Goal: Task Accomplishment & Management: Manage account settings

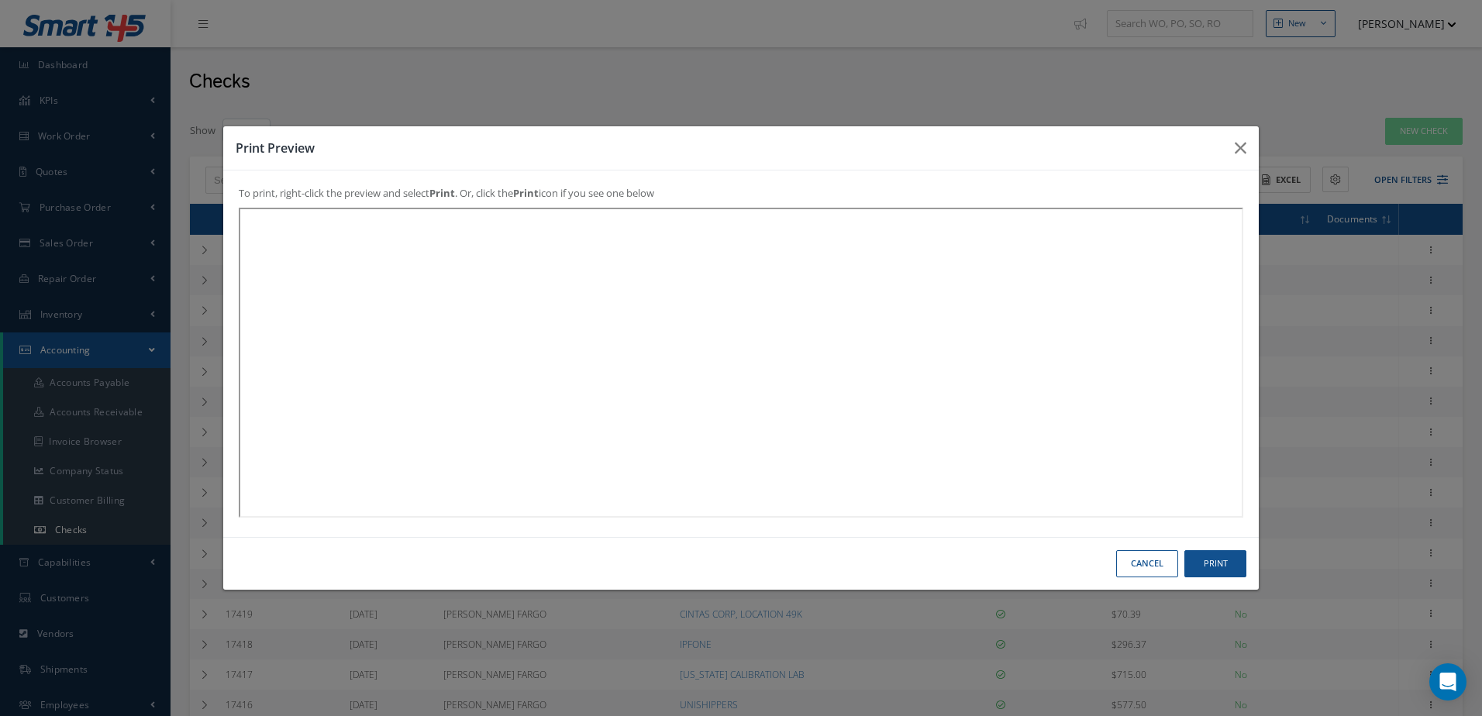
select select "25"
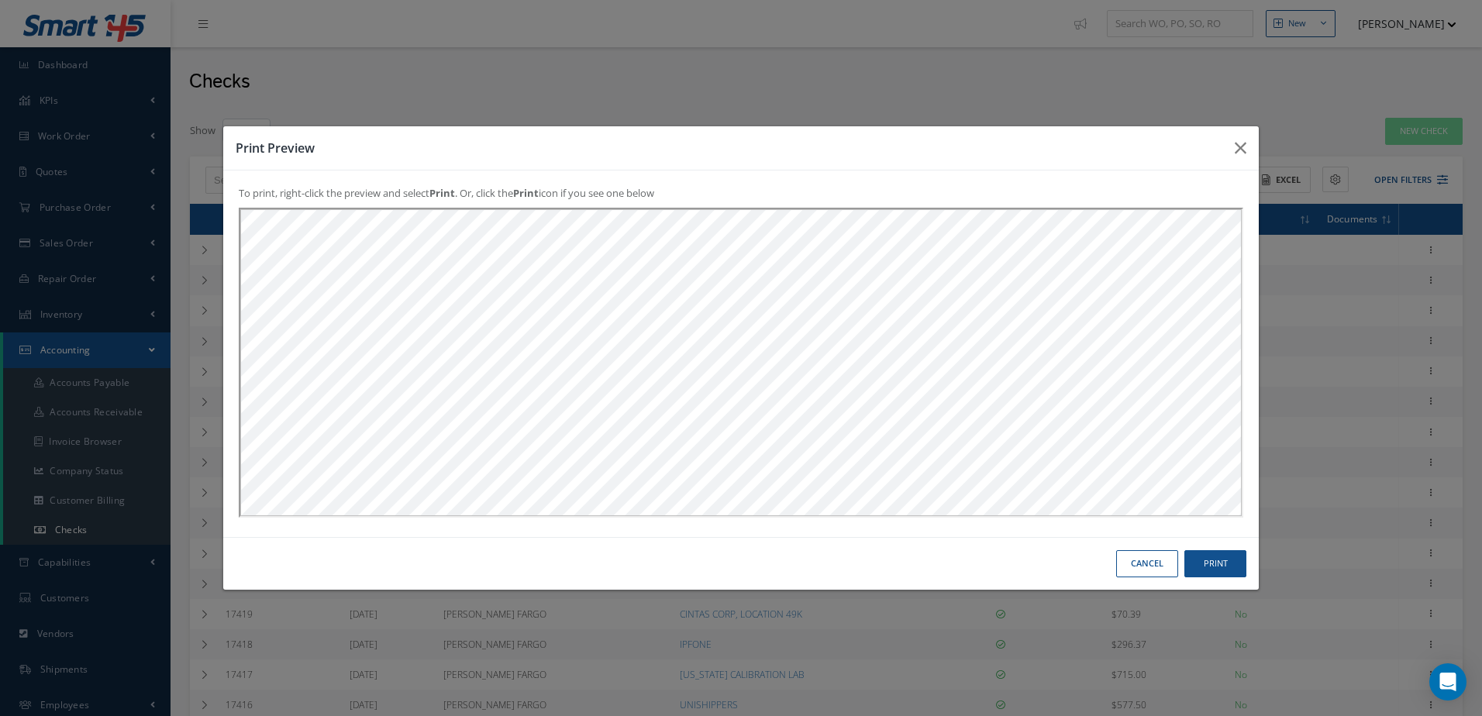
click at [1148, 556] on button "Cancel" at bounding box center [1147, 563] width 62 height 27
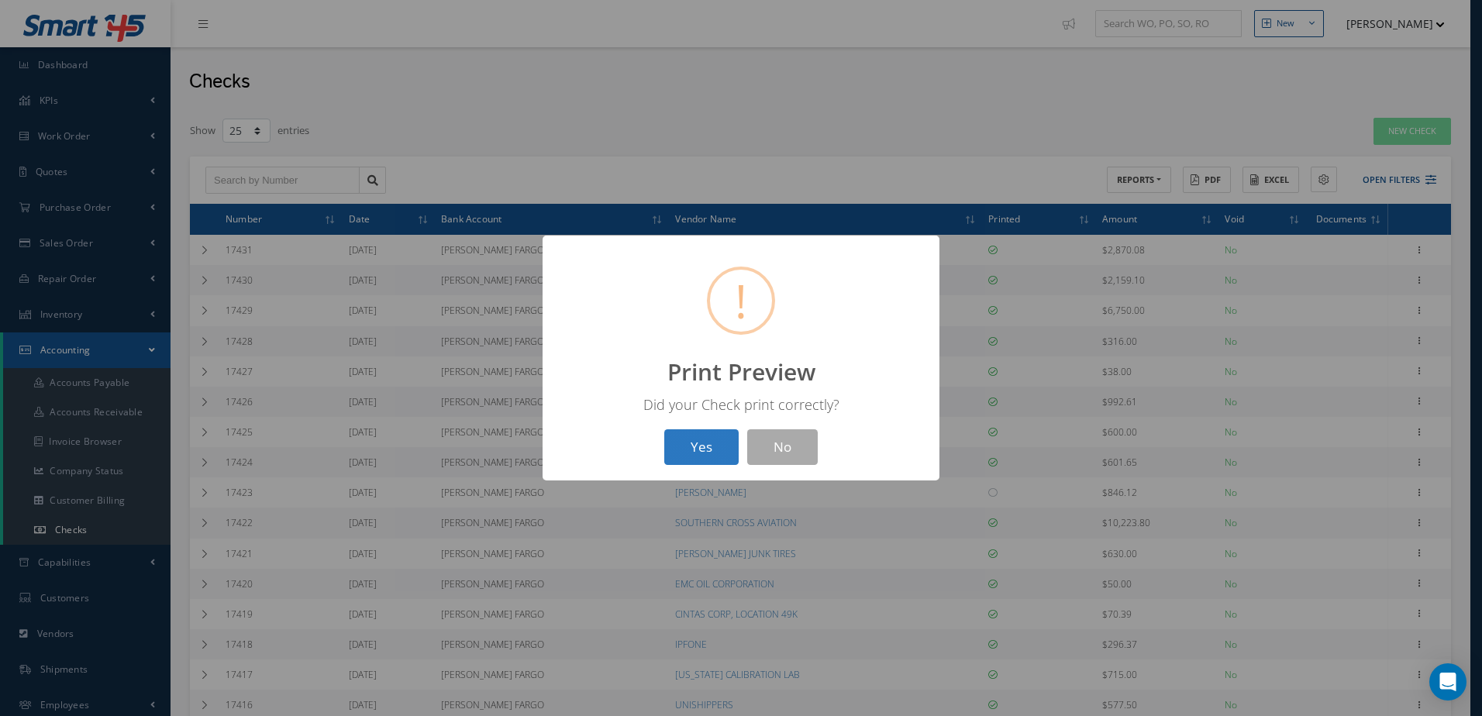
click at [682, 447] on button "Yes" at bounding box center [701, 448] width 74 height 36
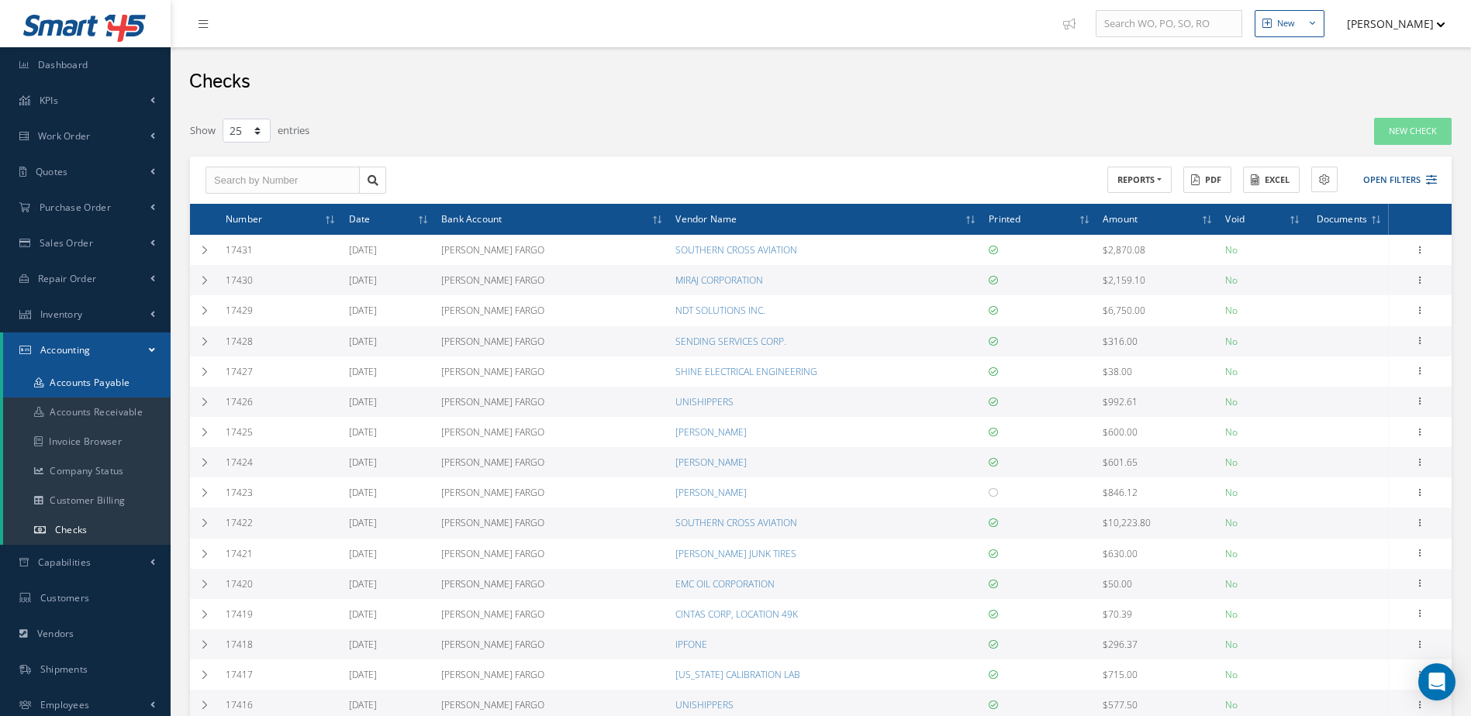
click at [113, 380] on link "Accounts Payable" at bounding box center [86, 382] width 167 height 29
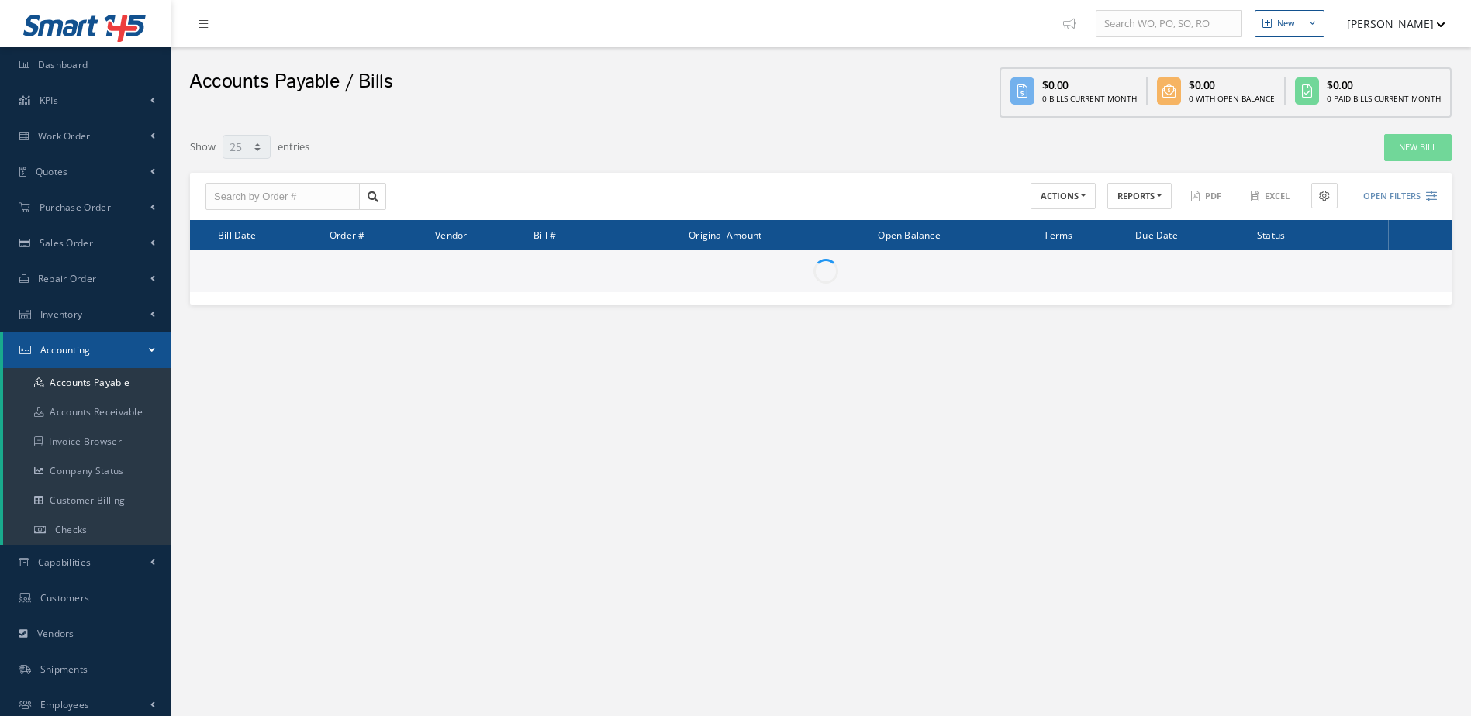
select select "25"
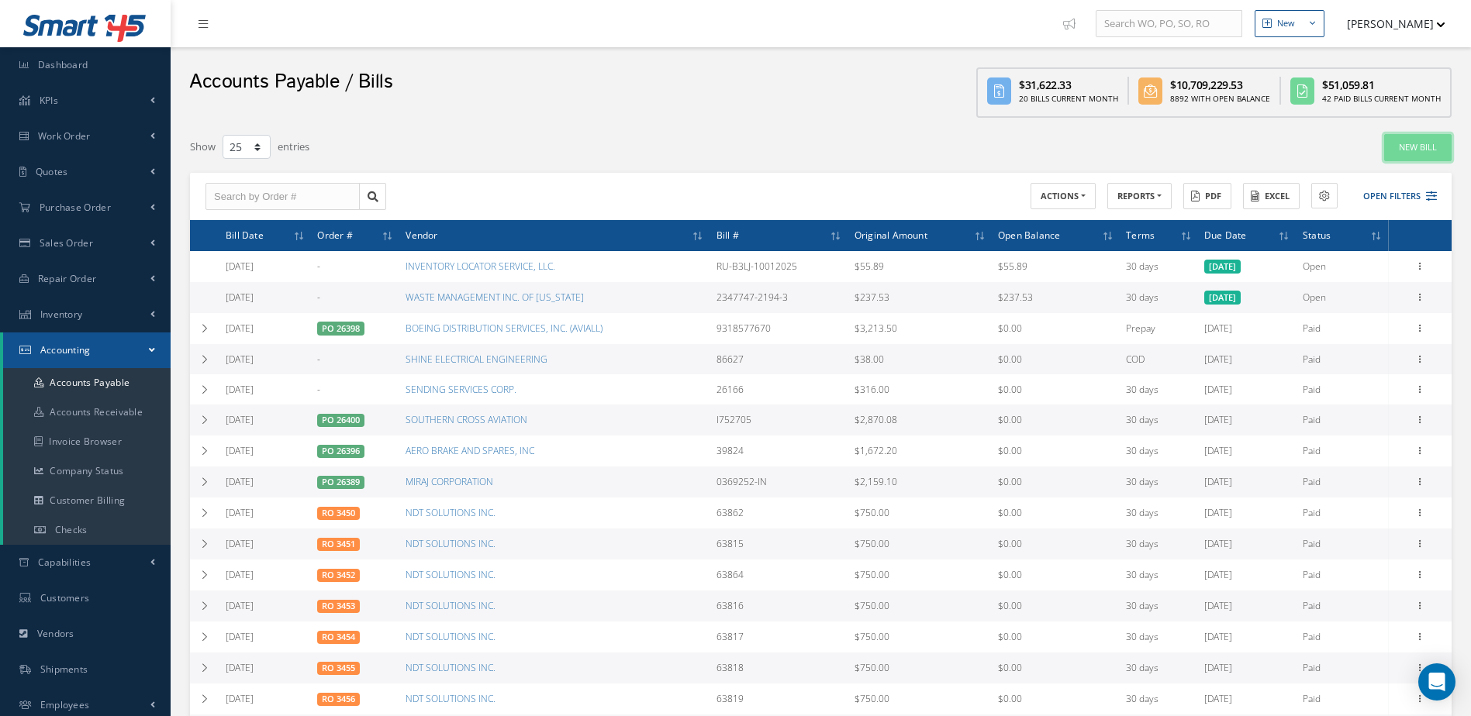
click at [1417, 147] on link "New Bill" at bounding box center [1417, 147] width 67 height 27
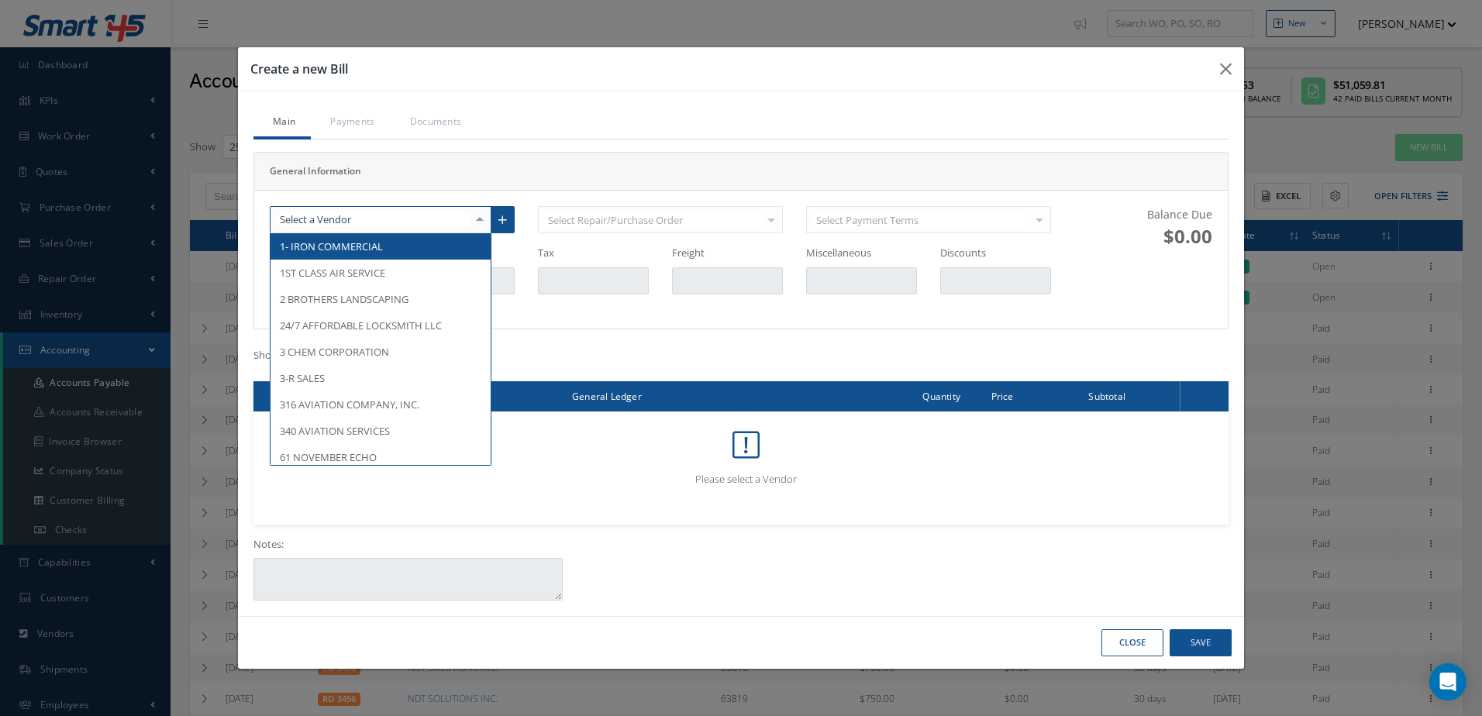
click at [425, 222] on div at bounding box center [381, 220] width 222 height 28
type input "M"
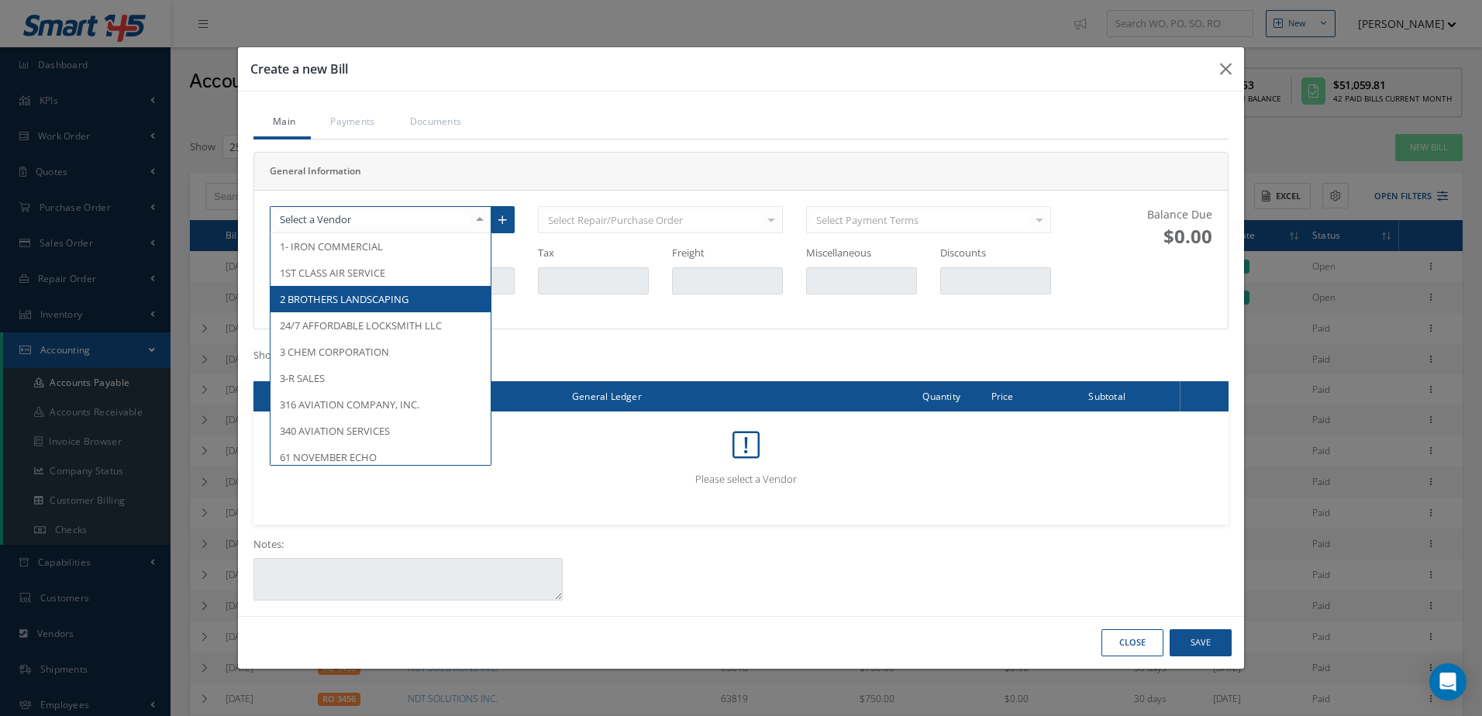
click at [1130, 647] on button "Close" at bounding box center [1133, 643] width 62 height 27
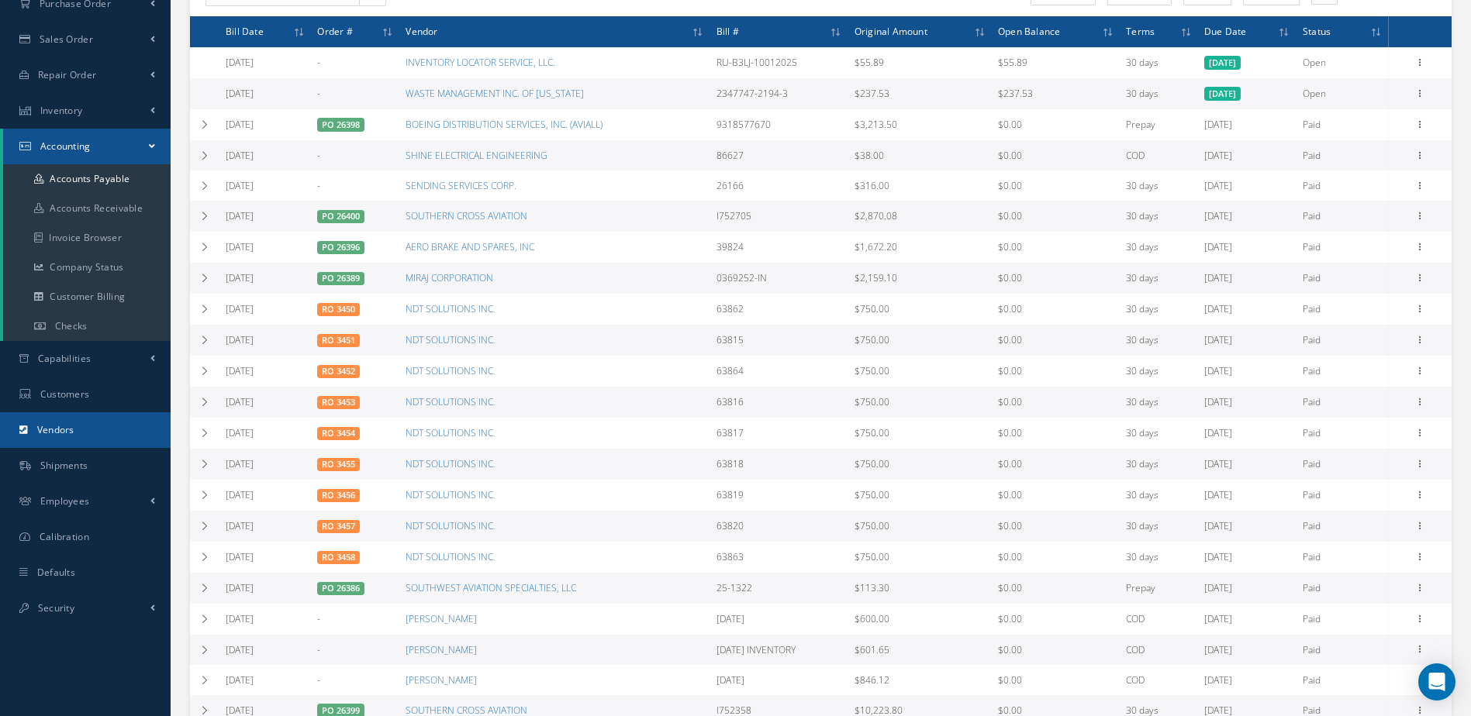
scroll to position [233, 0]
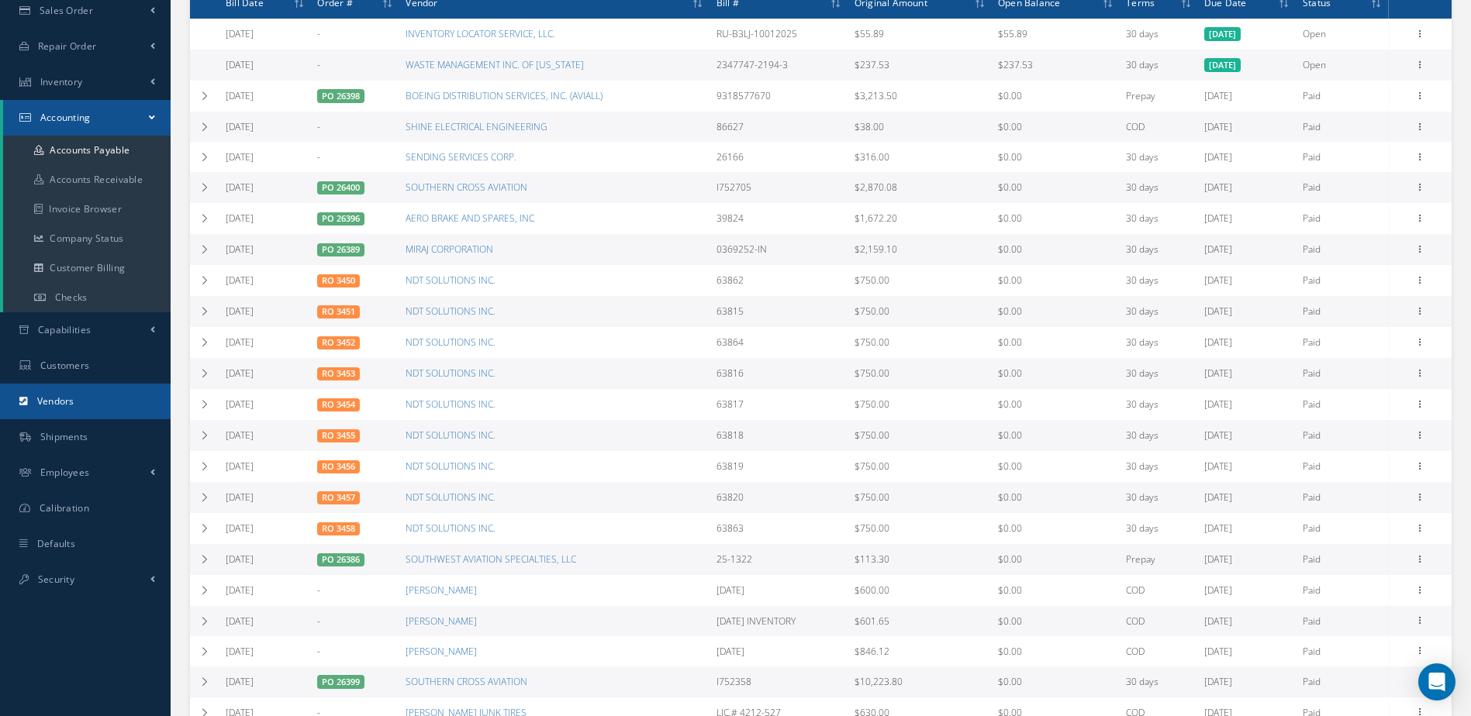
click at [49, 396] on span "Vendors" at bounding box center [55, 401] width 37 height 13
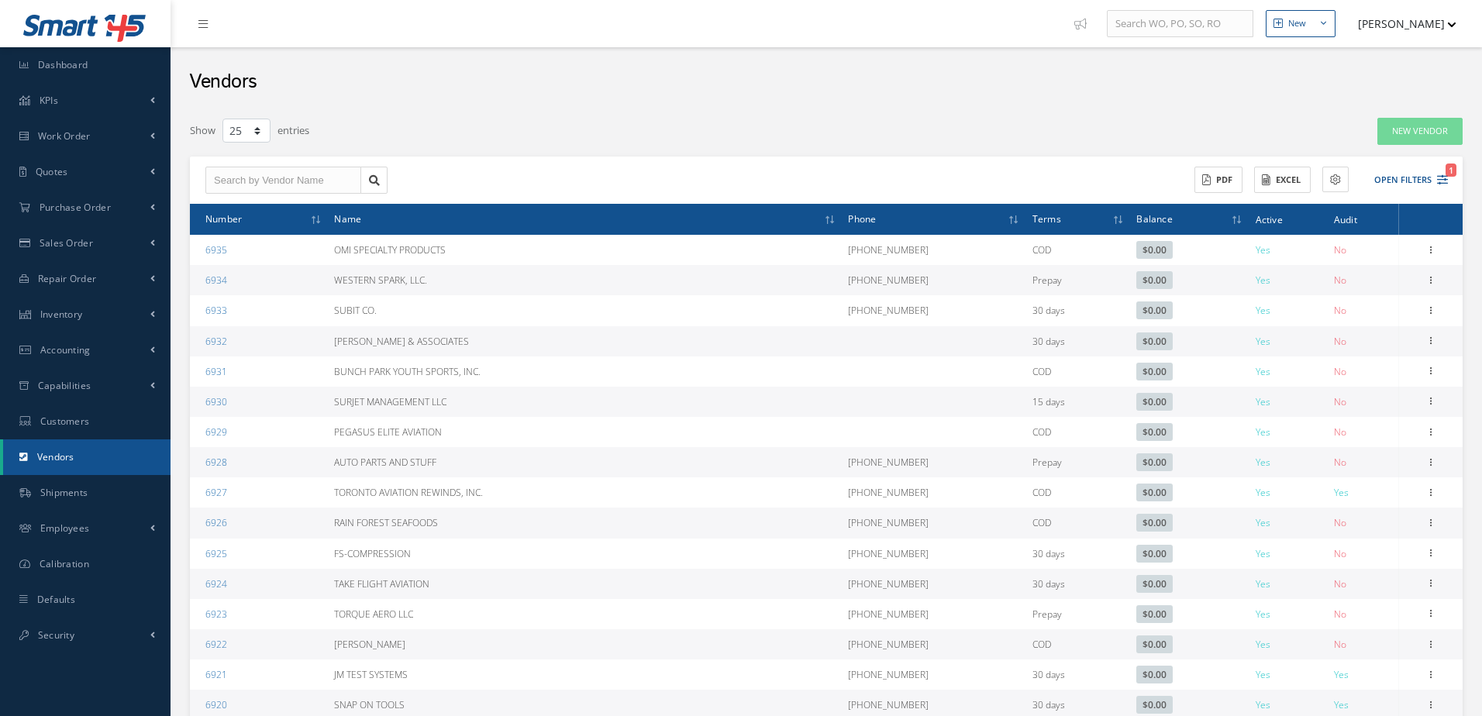
select select "25"
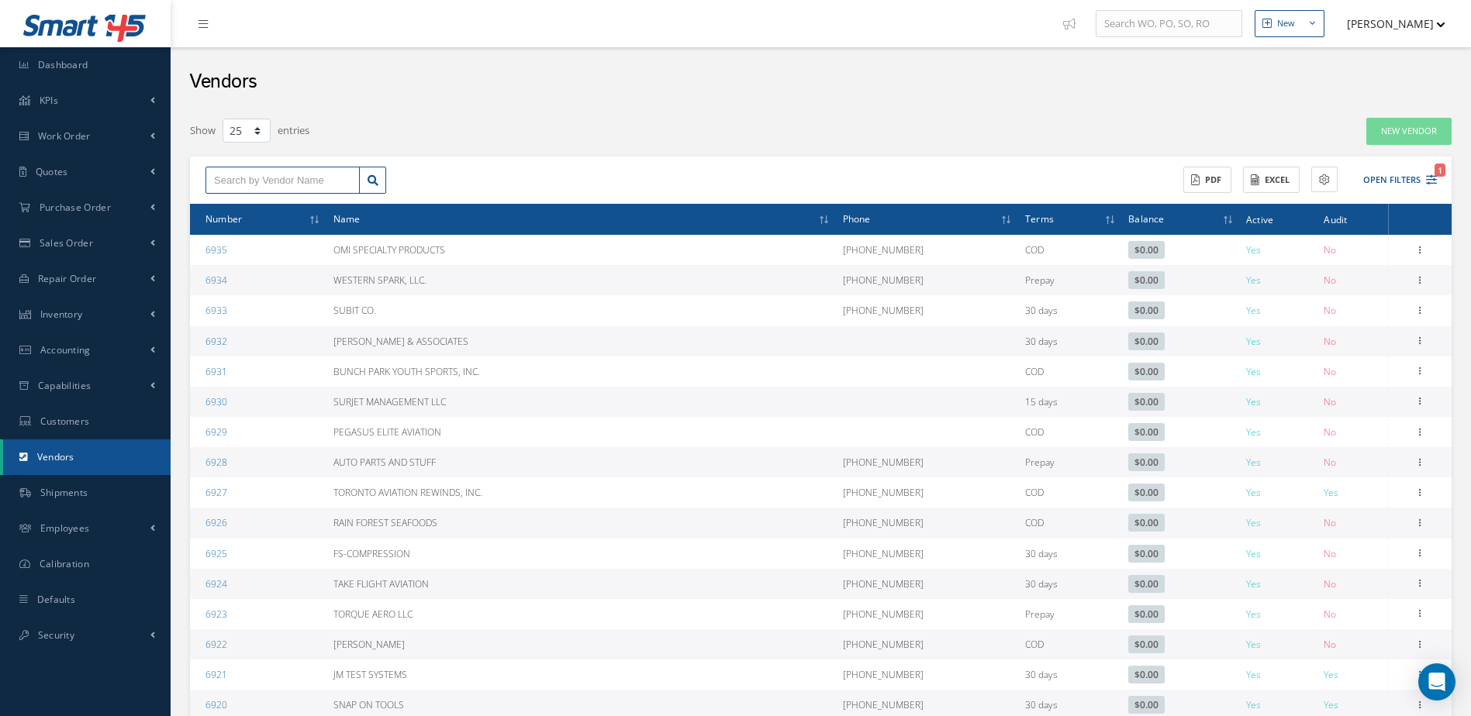
click at [287, 181] on input "text" at bounding box center [282, 181] width 154 height 28
type input "MOBIL EXTREME TECH AVIATION SERVICE"
click at [1390, 133] on link "New Vendor" at bounding box center [1408, 131] width 85 height 27
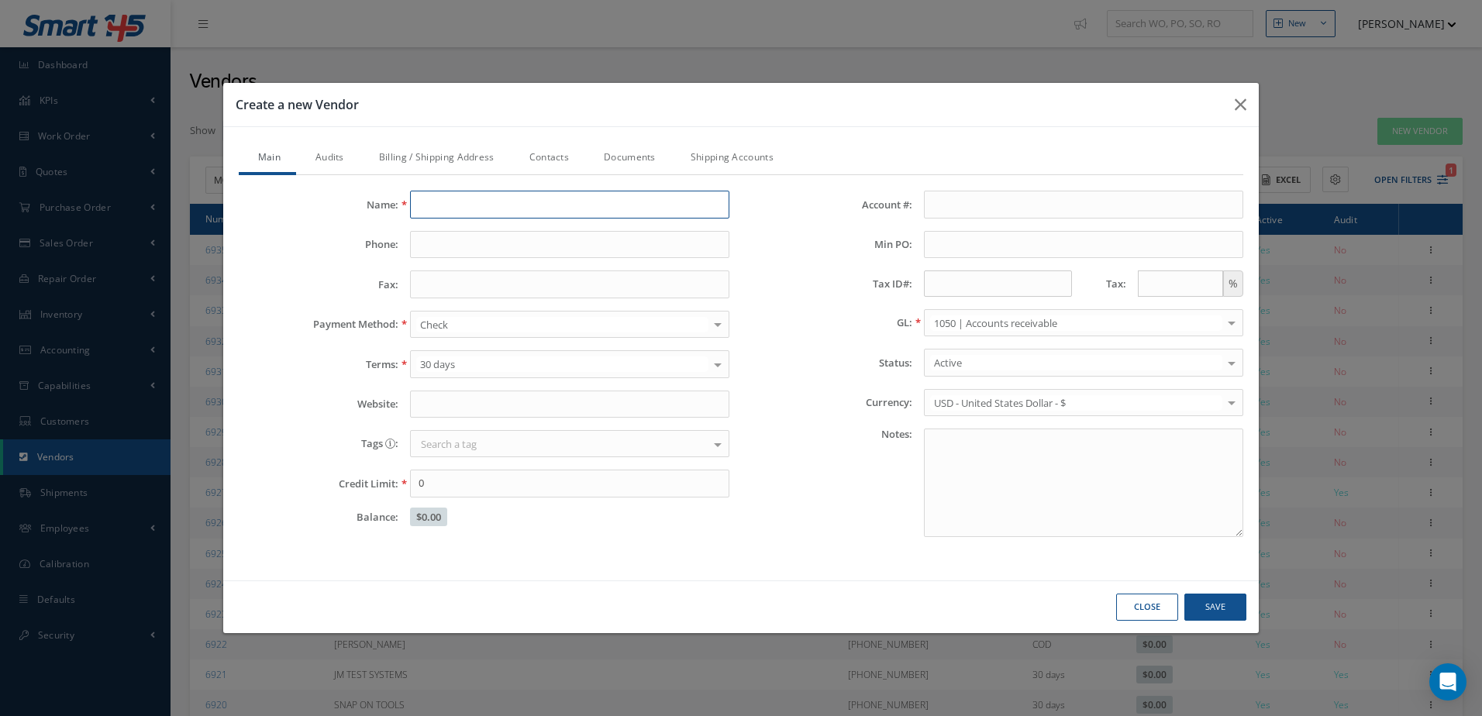
click at [600, 205] on input "Name:" at bounding box center [569, 205] width 319 height 28
type input "MOBIL EXTREME TECH AVIATION SERVICE"
click at [494, 250] on input "Phone:" at bounding box center [569, 245] width 319 height 28
type input "[PHONE_NUMBER]"
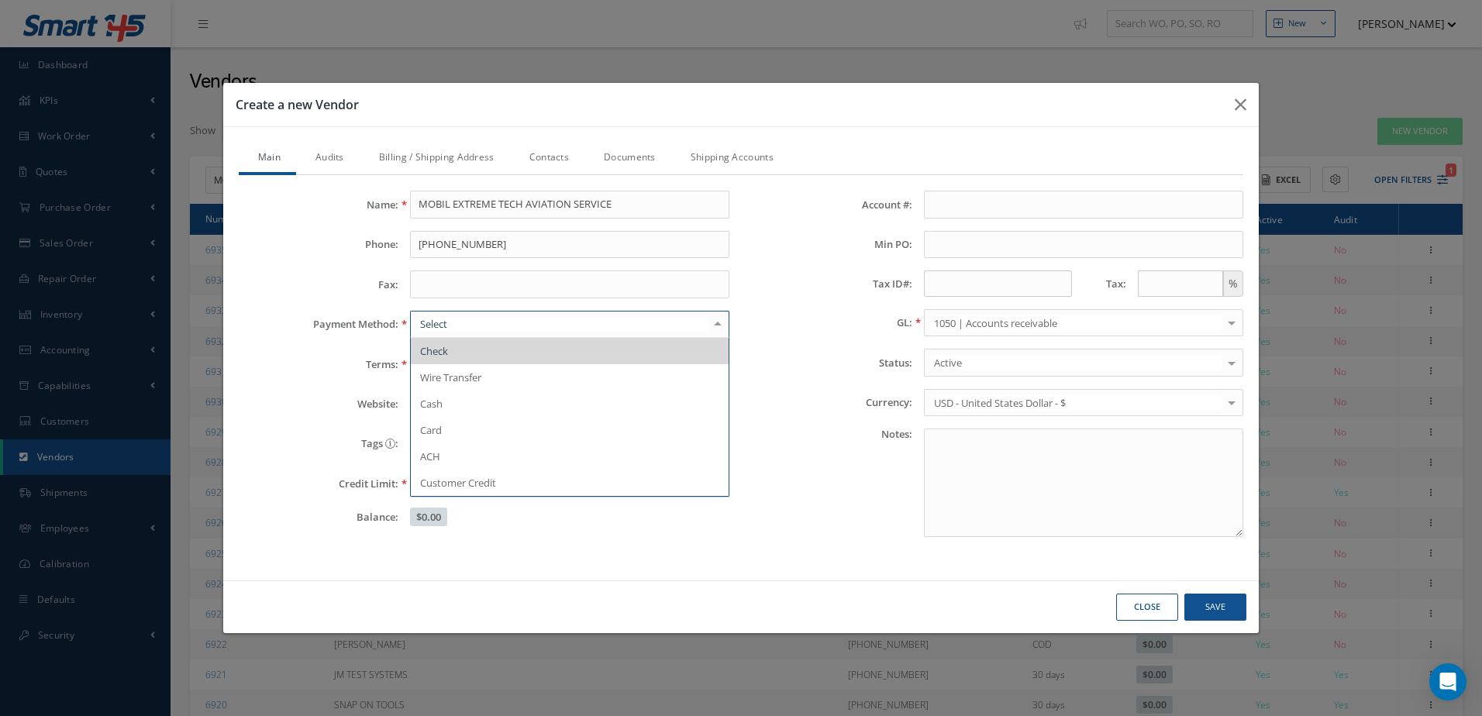
click at [481, 347] on span "Check" at bounding box center [570, 351] width 318 height 26
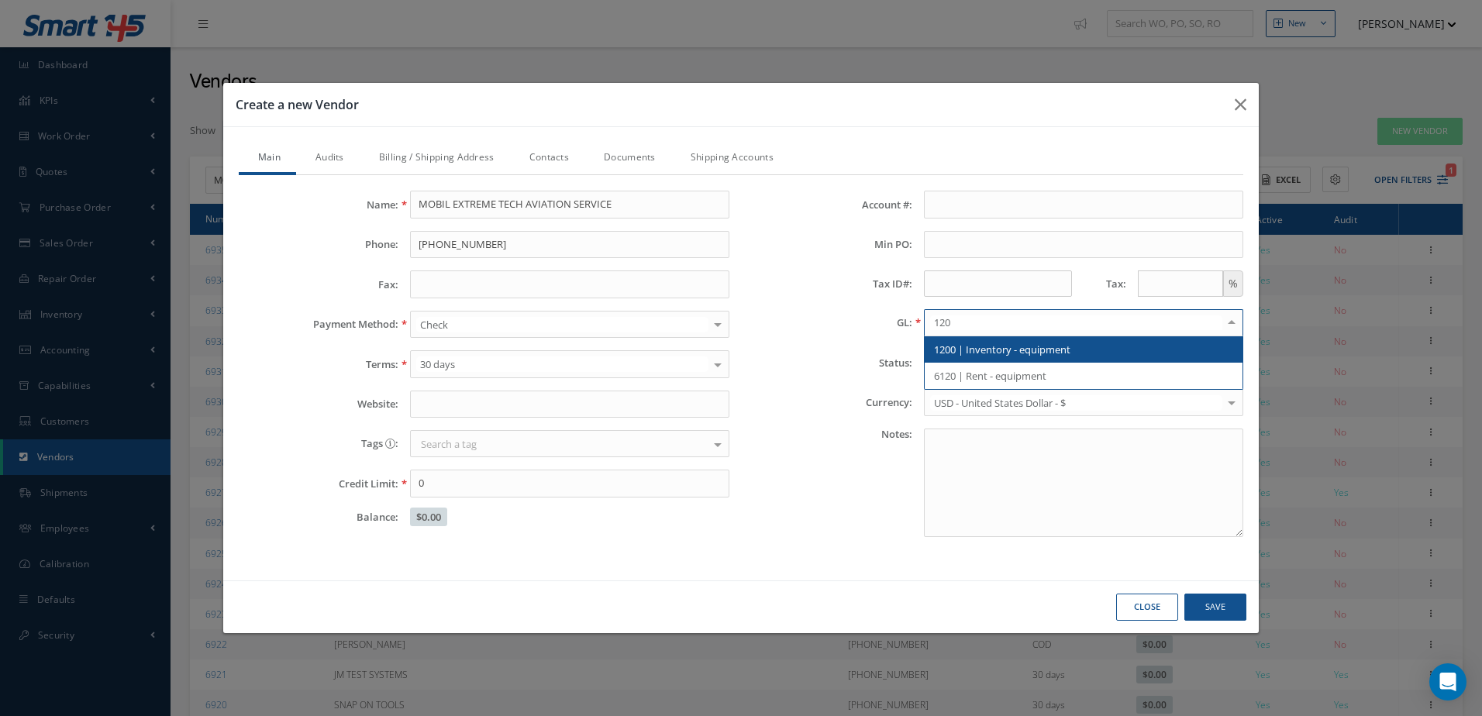
type input "1200"
click at [1148, 346] on span "1200 | Inventory - equipment" at bounding box center [1084, 349] width 318 height 26
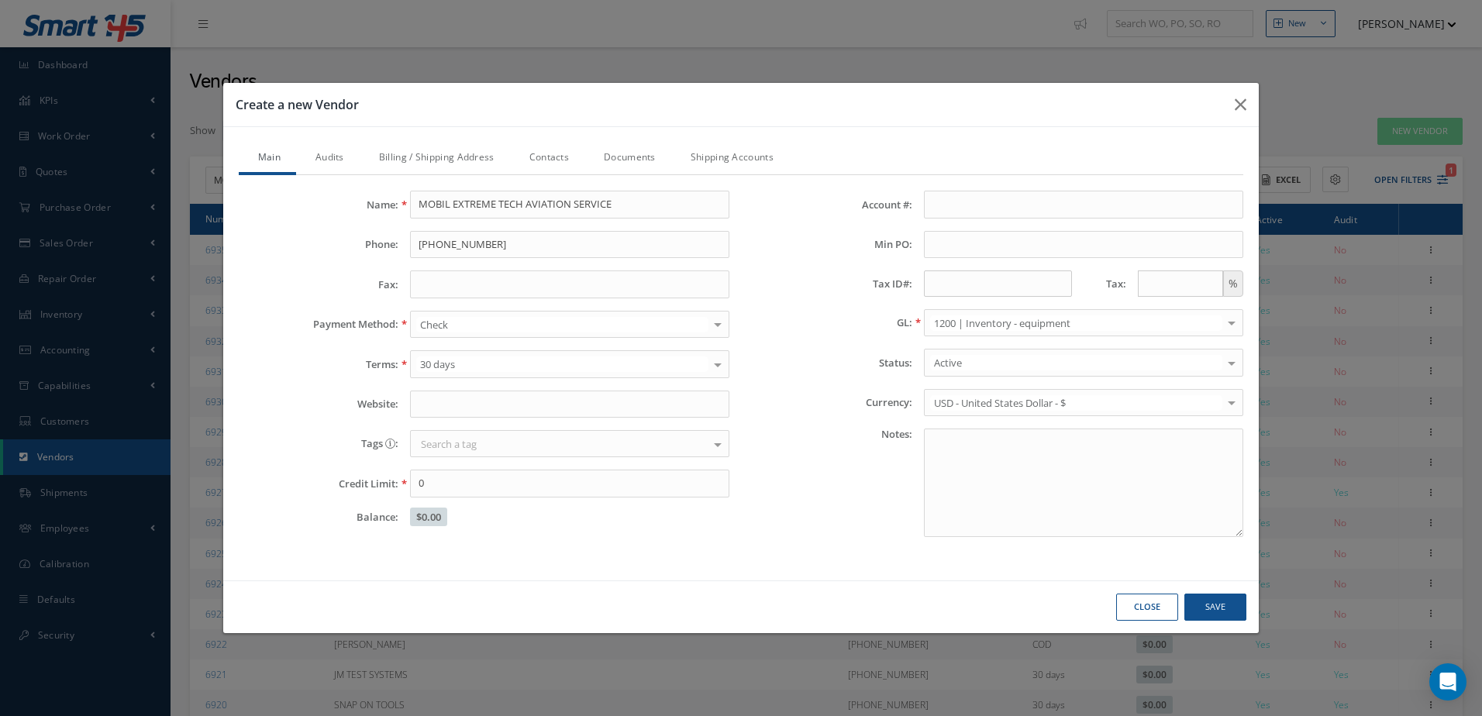
click at [419, 150] on link "Billing / Shipping Address" at bounding box center [435, 159] width 150 height 33
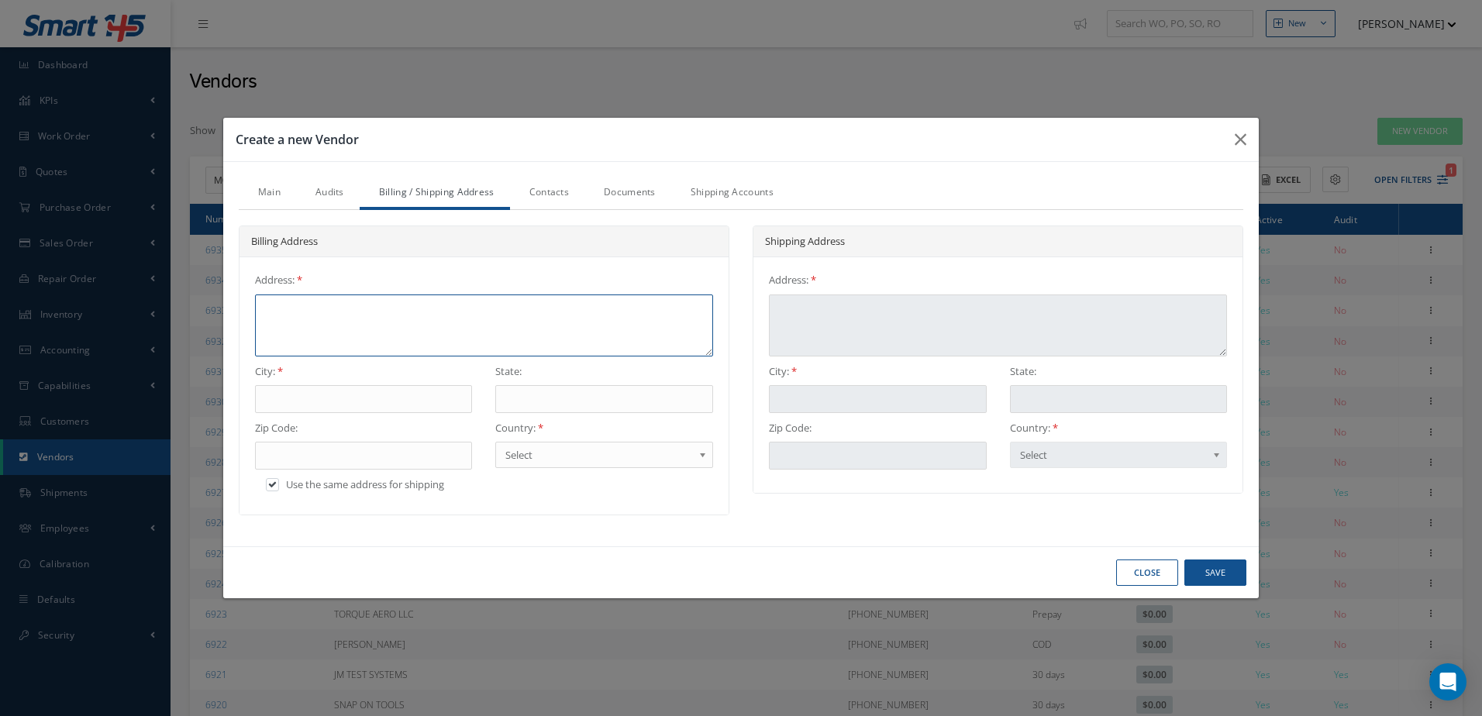
click at [402, 299] on textarea at bounding box center [484, 326] width 458 height 62
type textarea "1"
type textarea "12"
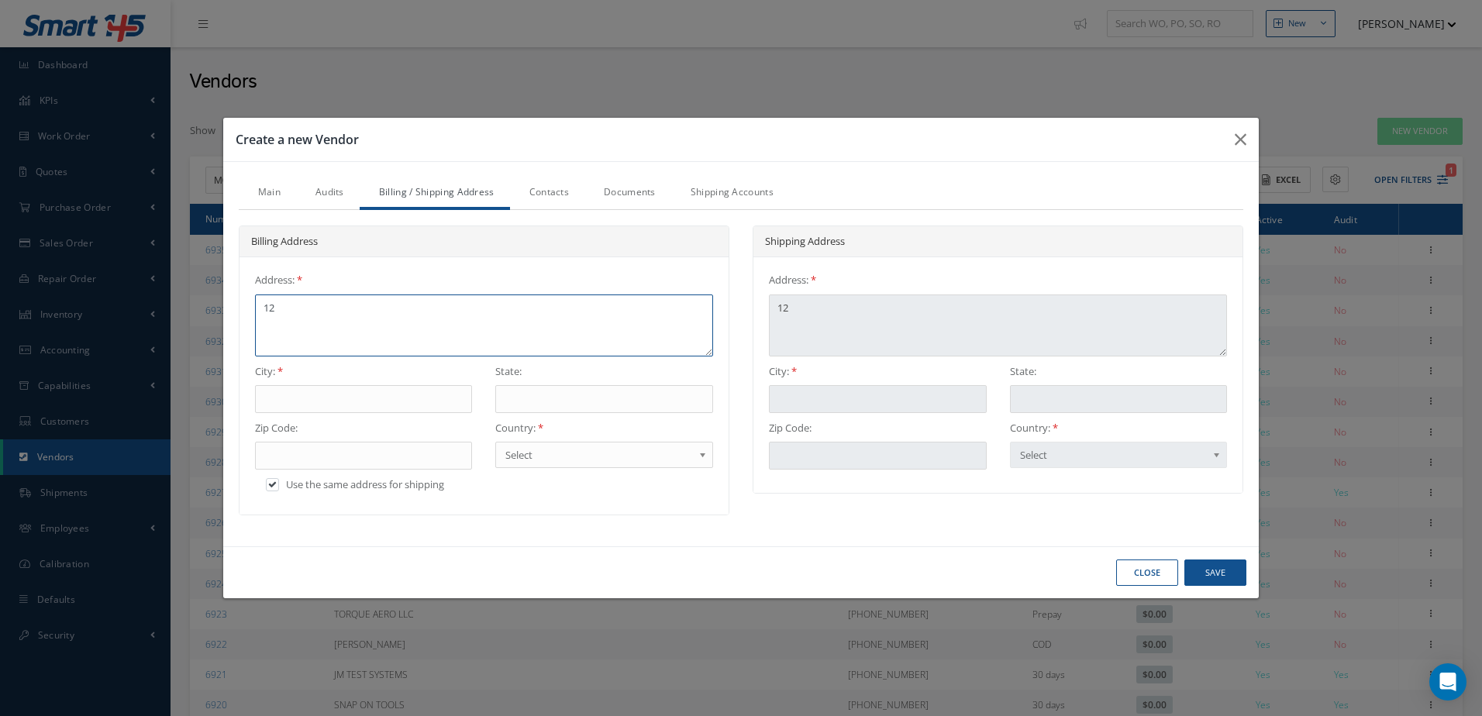
type textarea "122"
type textarea "1220"
type textarea "12201"
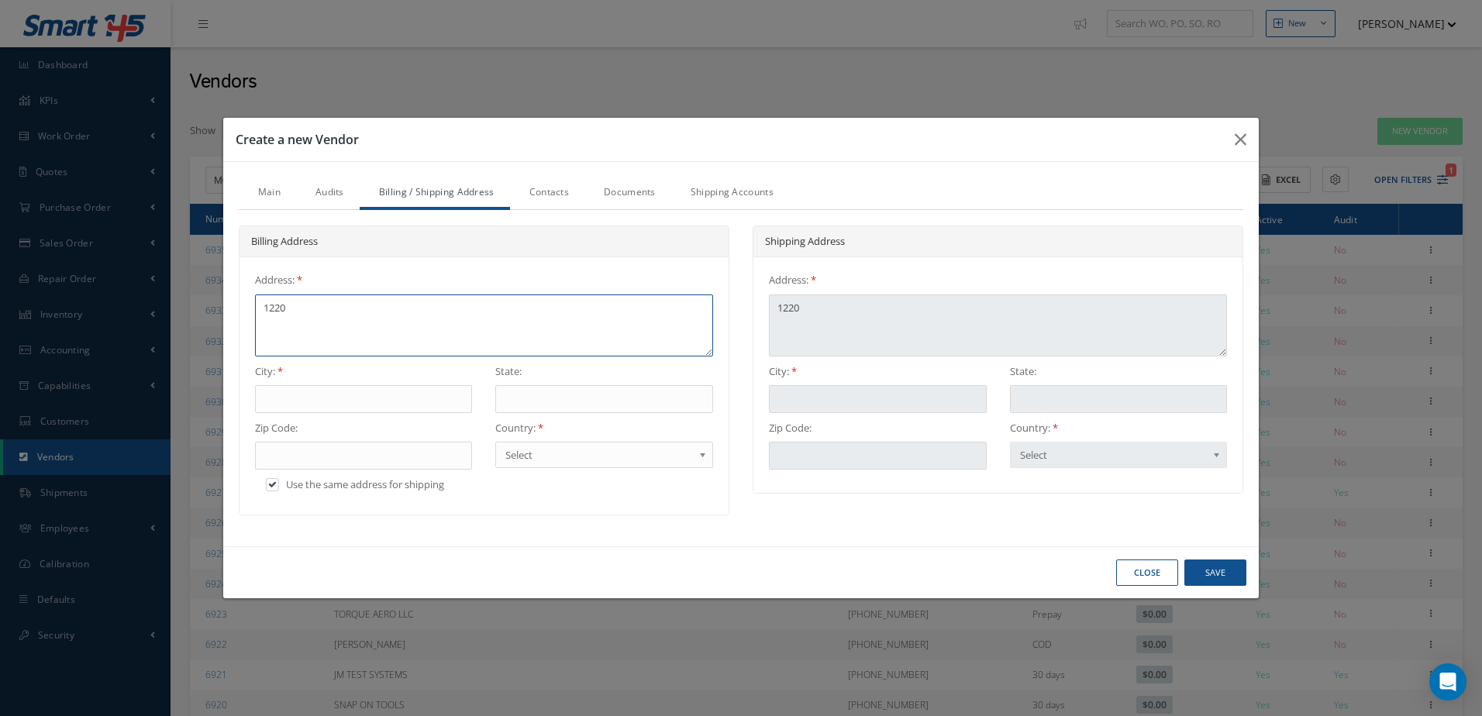
type textarea "12201"
type textarea "12201 N"
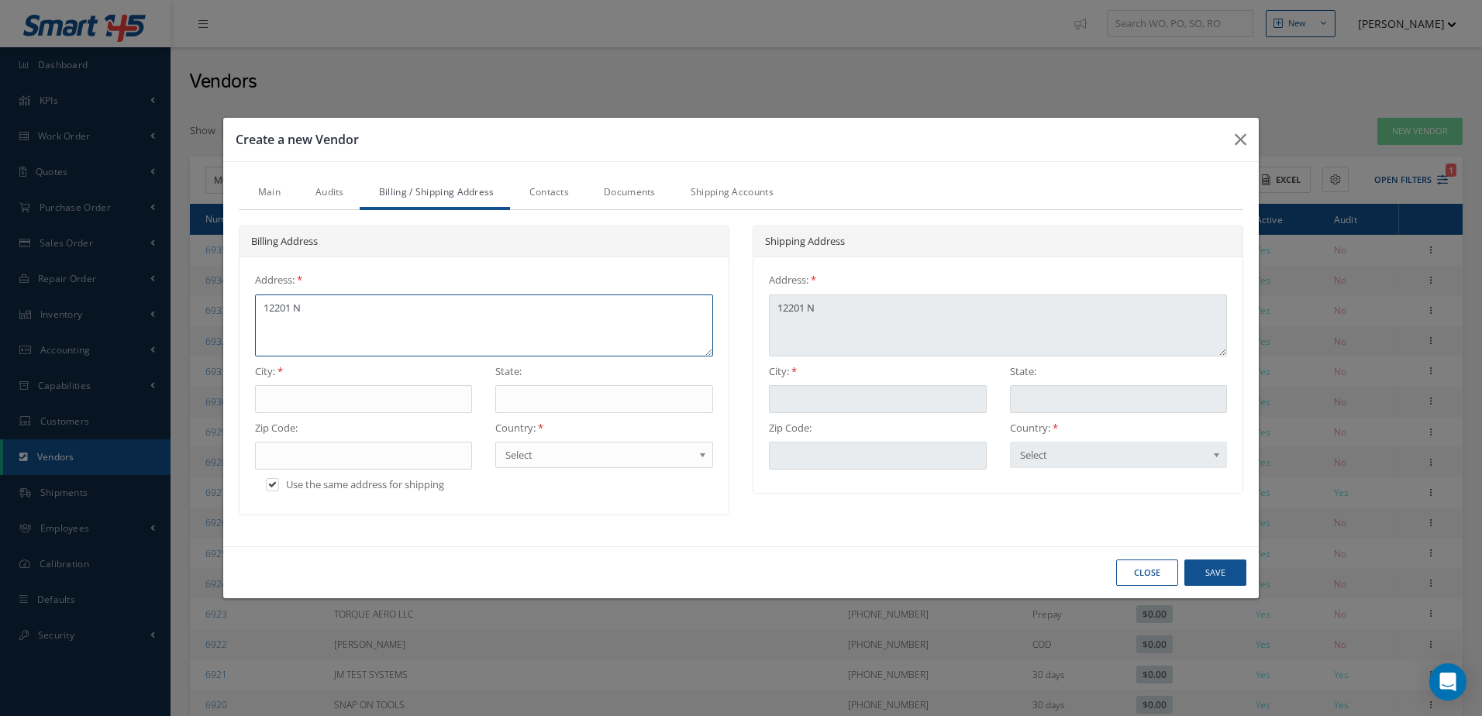
type textarea "12201 NW"
type textarea "12201 NWN"
type textarea "12201 NW"
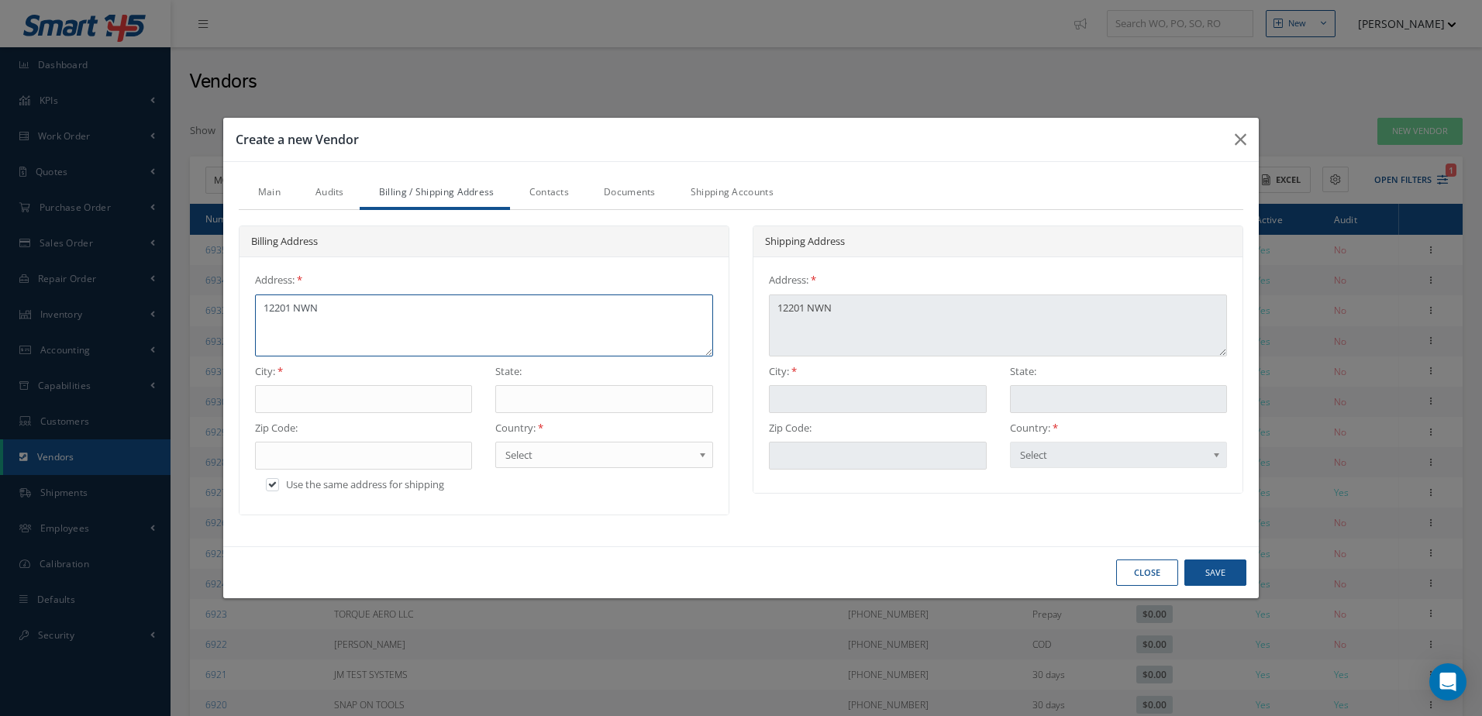
type textarea "12201 NW"
type textarea "[STREET_ADDRESS]"
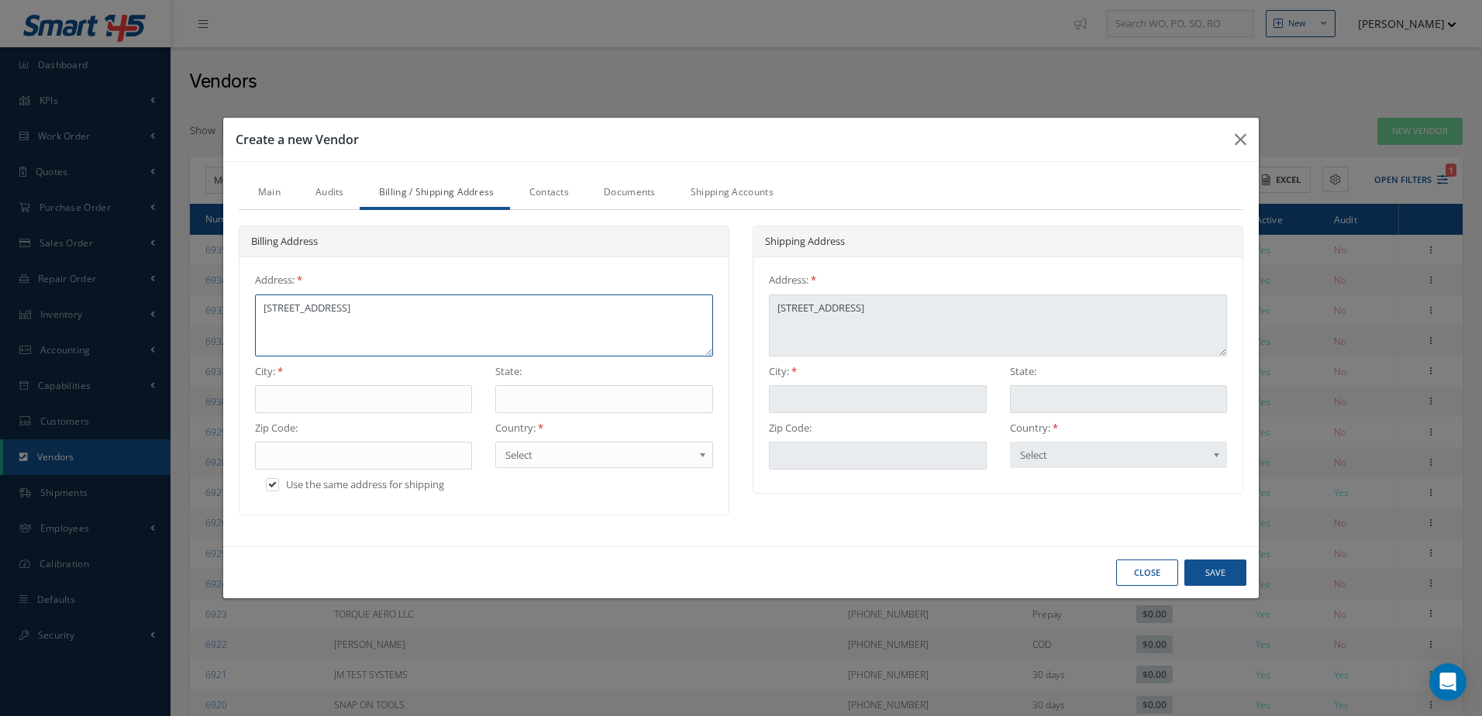
type textarea "[STREET_ADDRESS]"
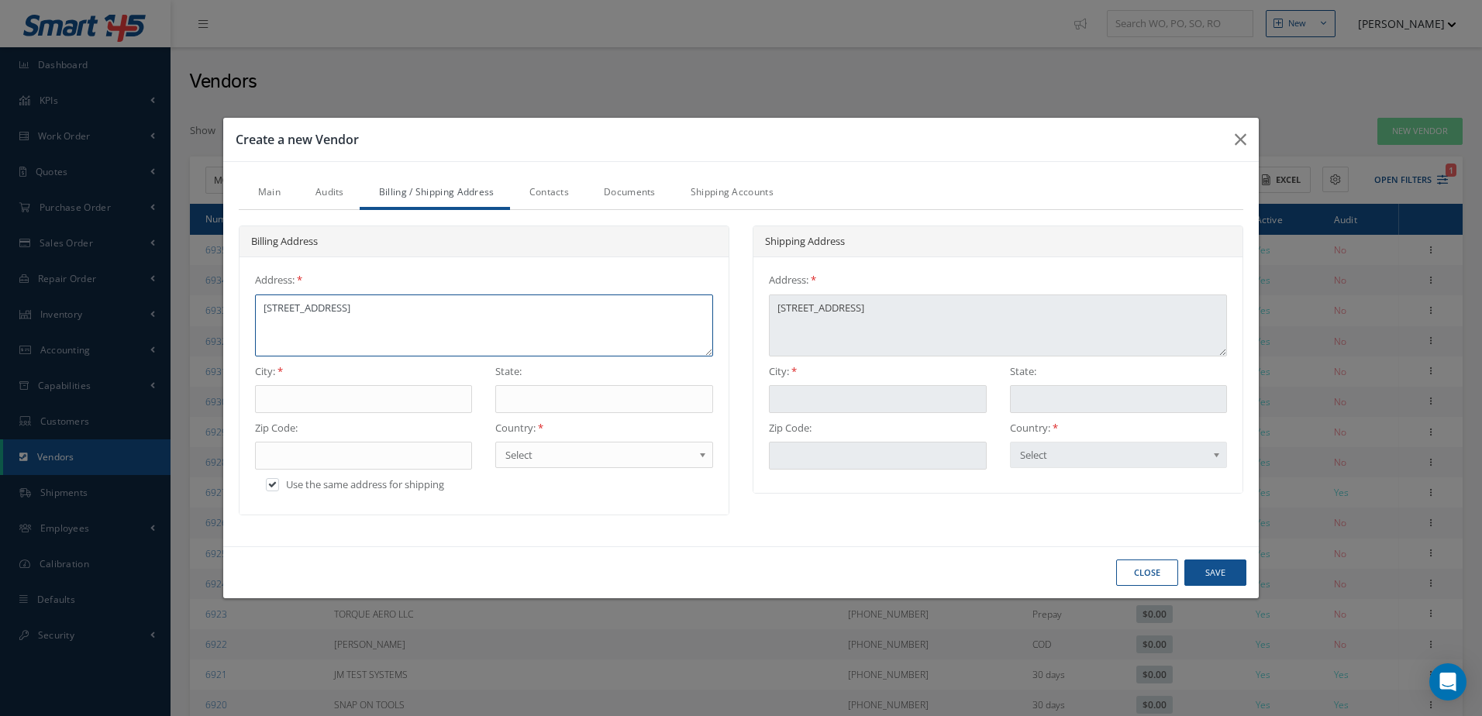
type textarea "[STREET_ADDRESS]"
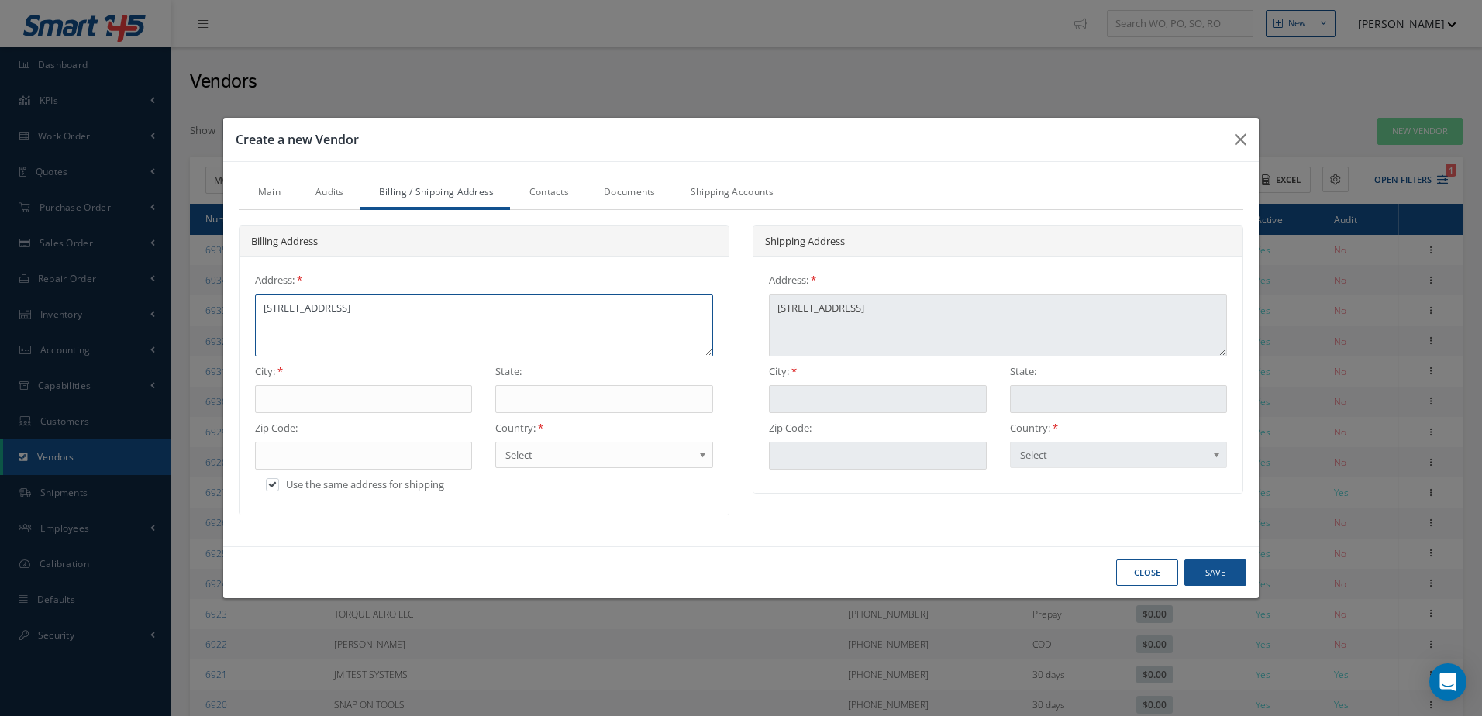
type textarea "[STREET_ADDRESS]"
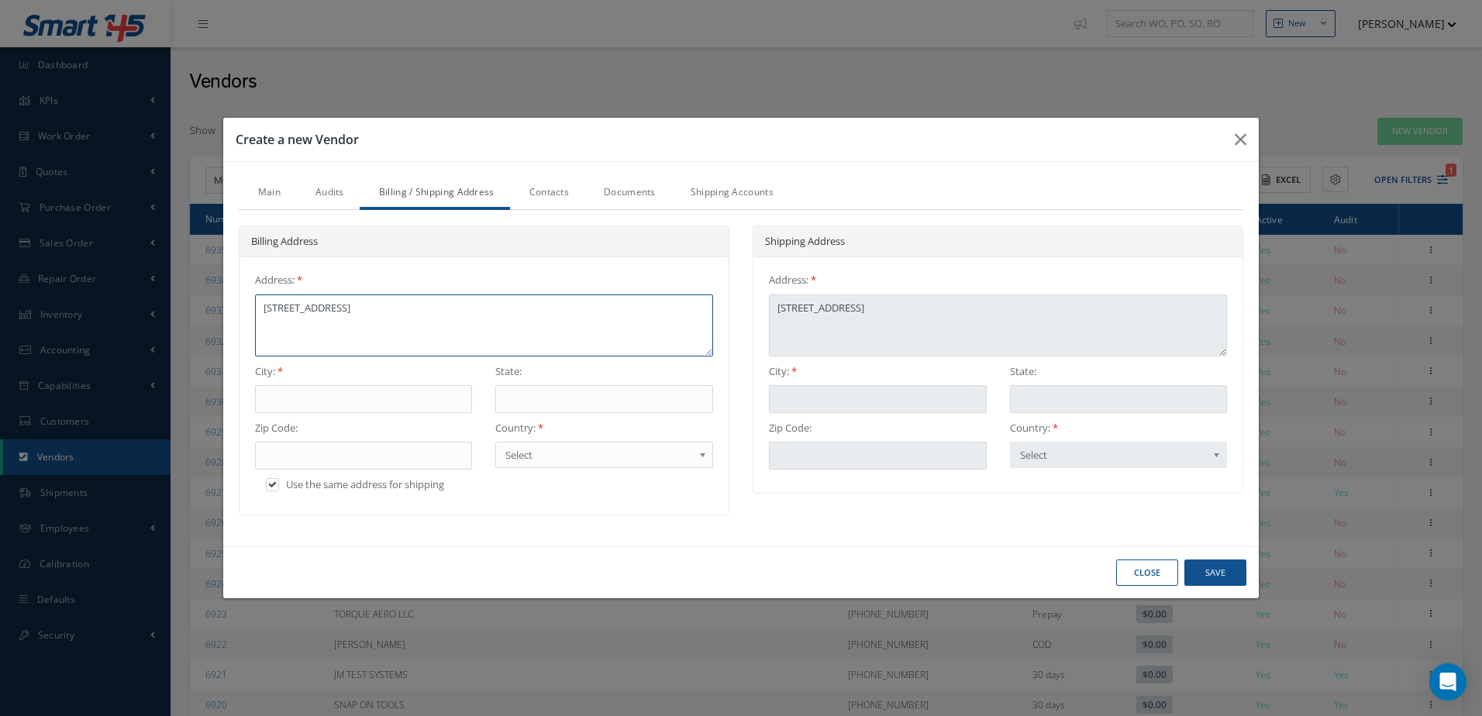
type textarea "[STREET_ADDRESS]"
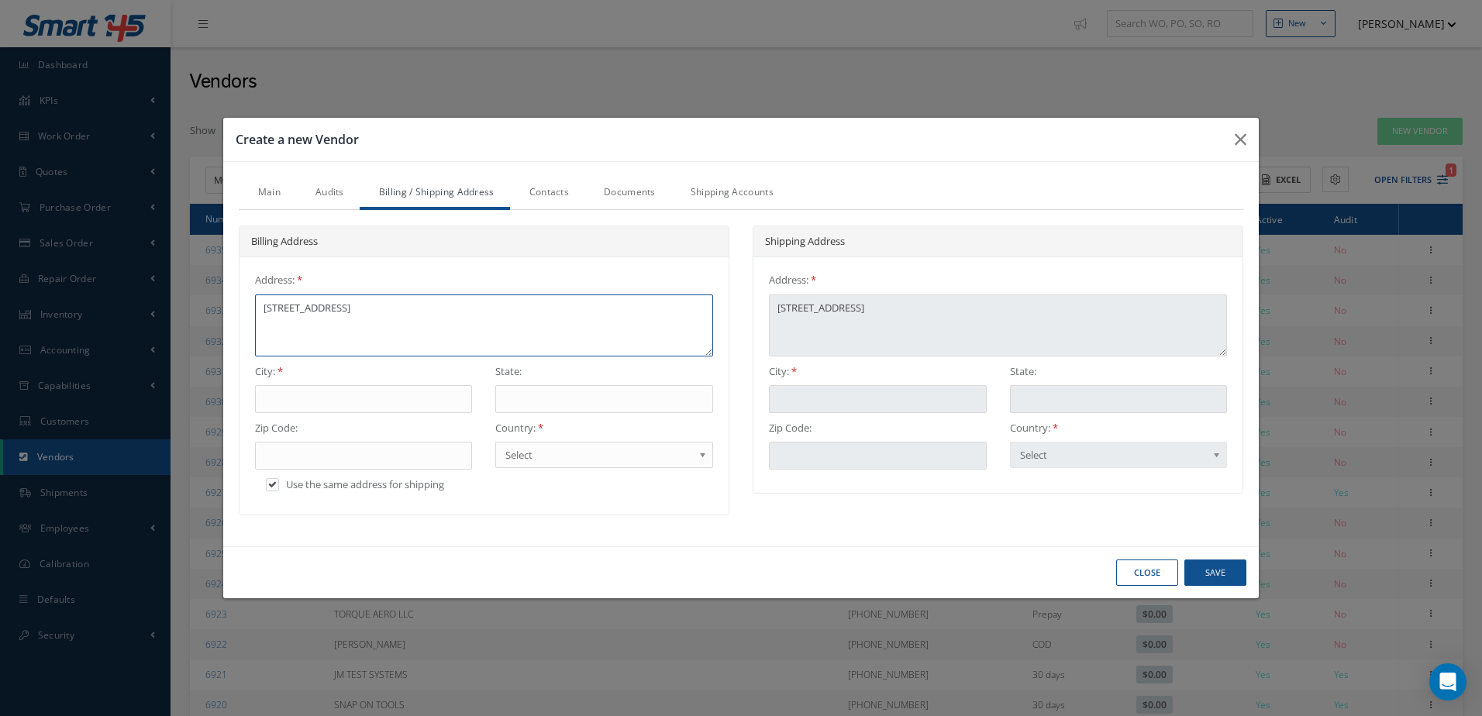
type textarea "[STREET_ADDRESS]"
click at [646, 583] on div "Close Save" at bounding box center [741, 573] width 1036 height 53
click at [377, 406] on input "text" at bounding box center [364, 399] width 218 height 28
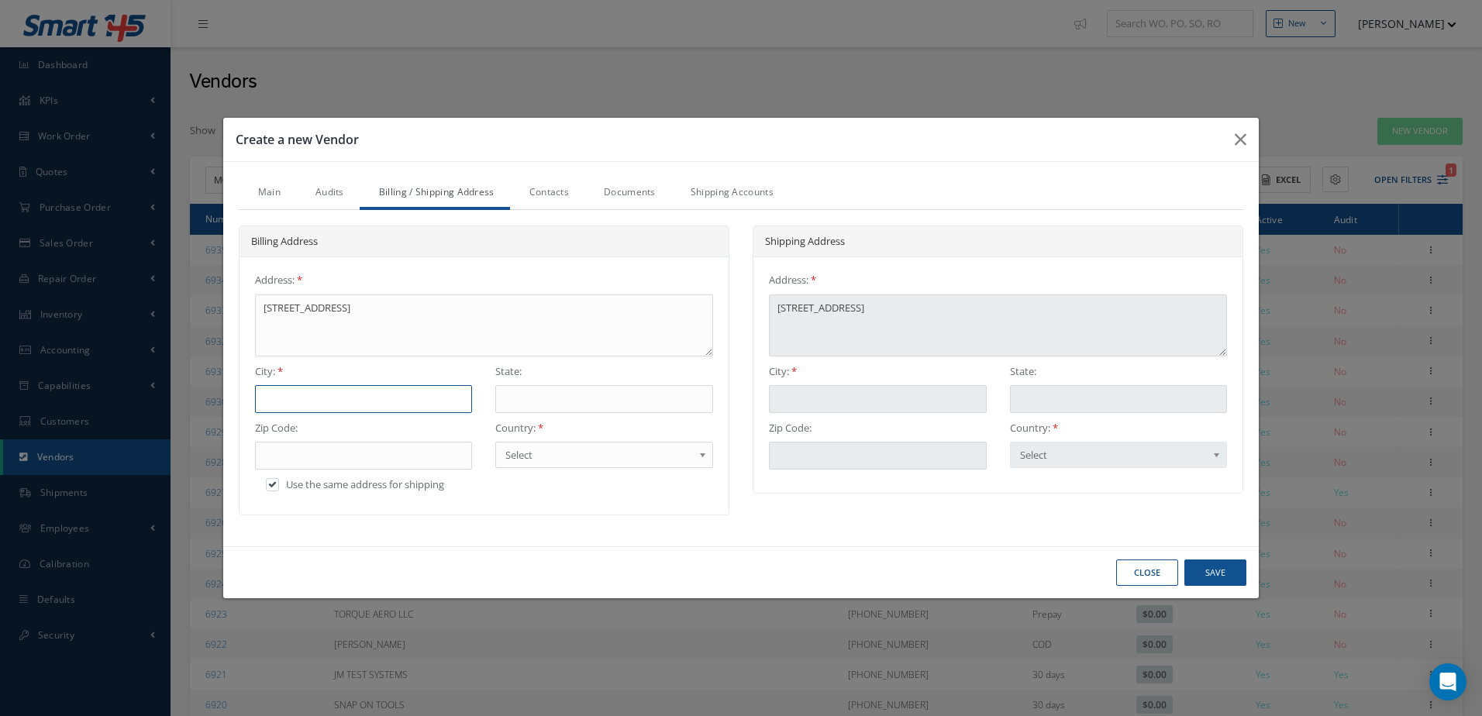
type input "C"
type input "CO"
type input "COR"
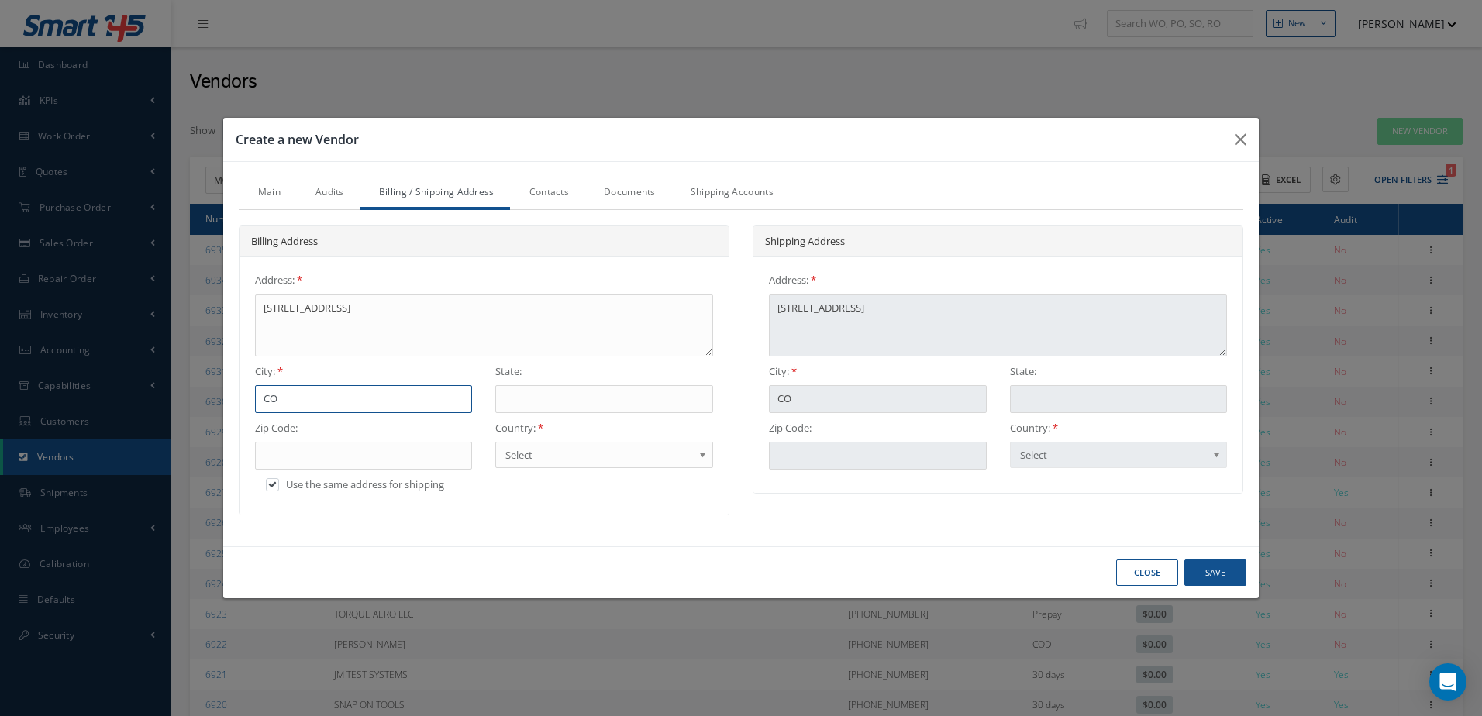
type input "COR"
type input "[PERSON_NAME]"
type input "CORAL"
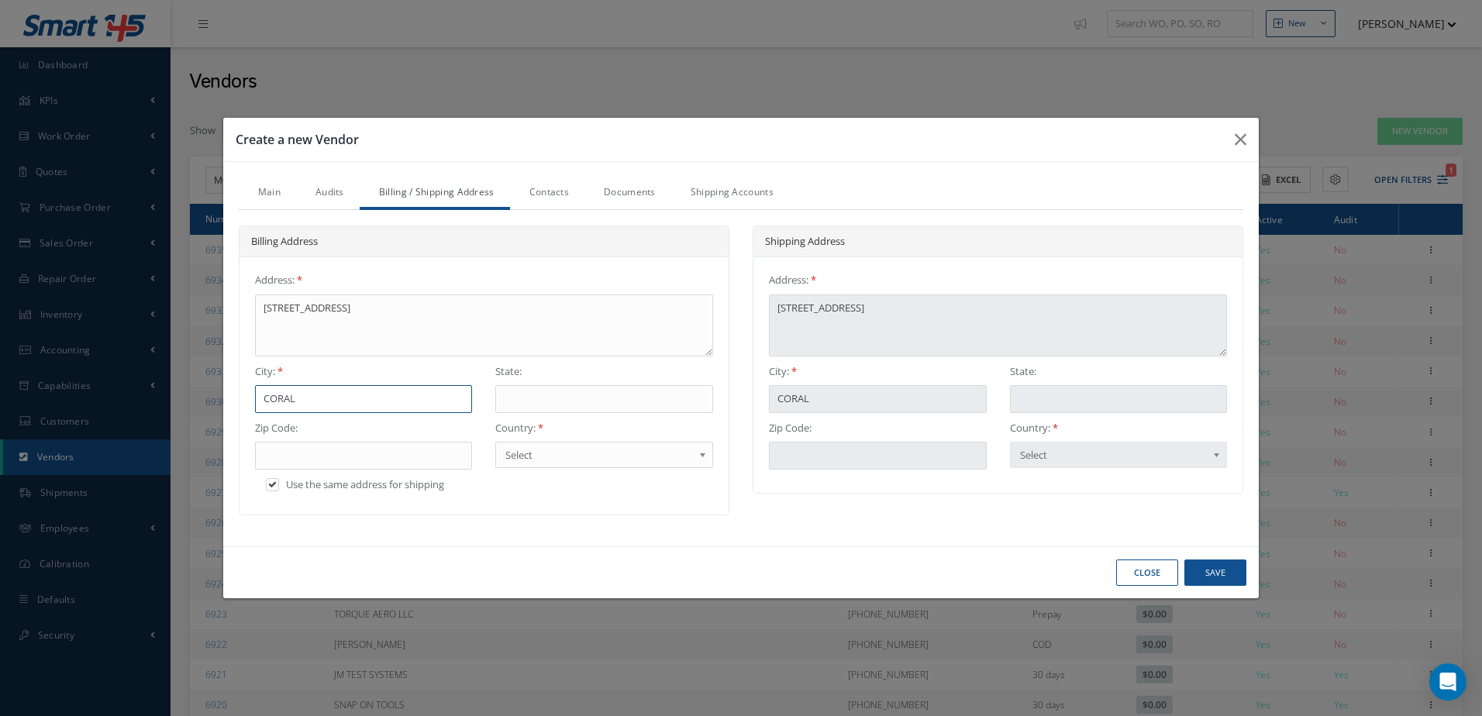
type input "CORAL"
type input "CORAL S"
type input "CORAL SP"
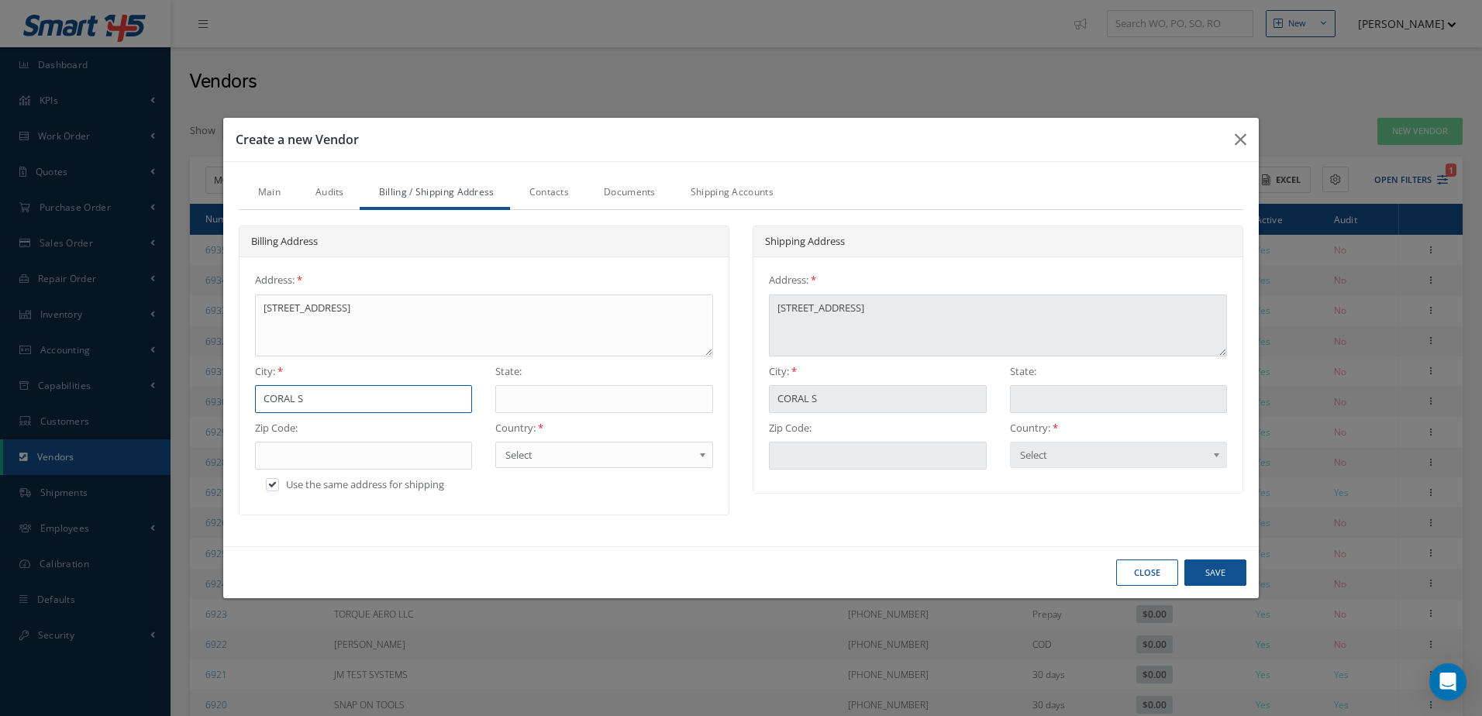
type input "CORAL SP"
type input "CORAL SPR"
type input "CORAL SPRI"
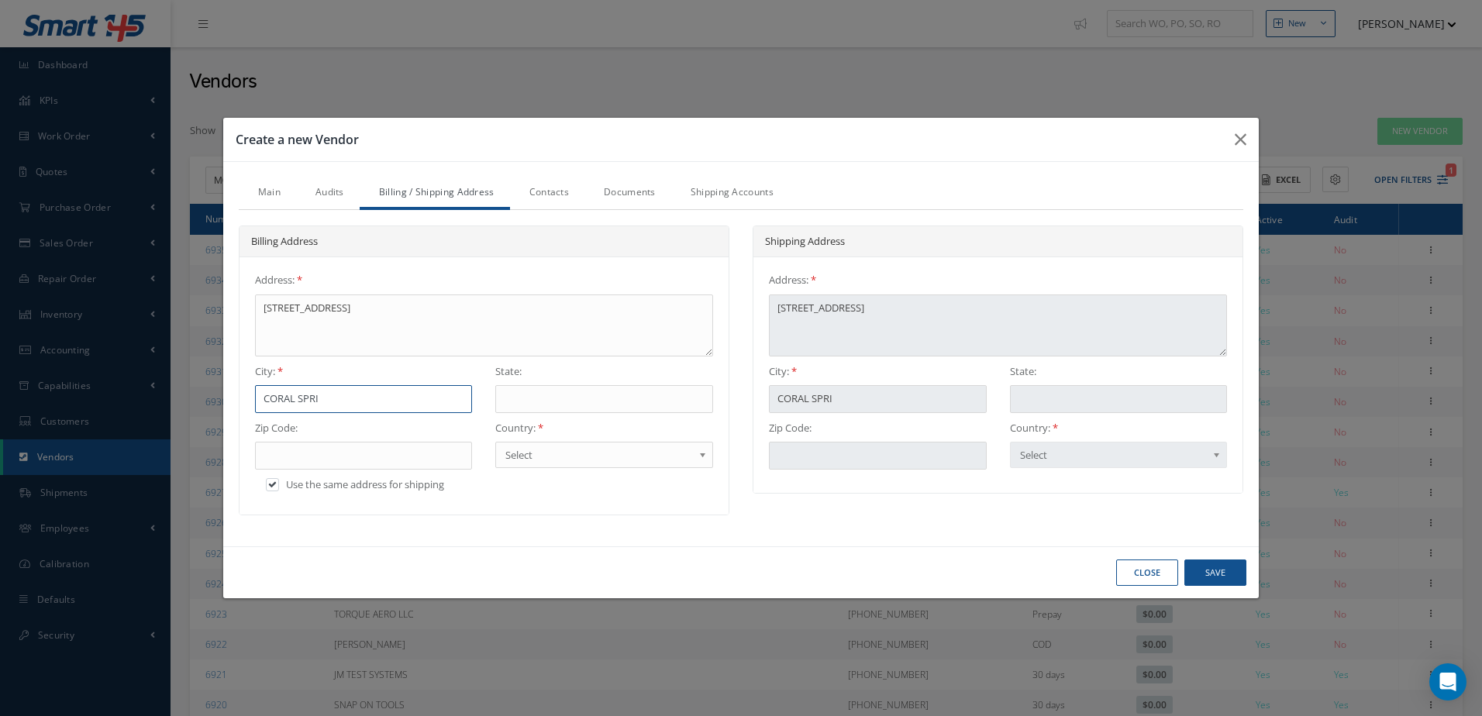
type input "CORAL SPRIN"
type input "CORAL SPRING"
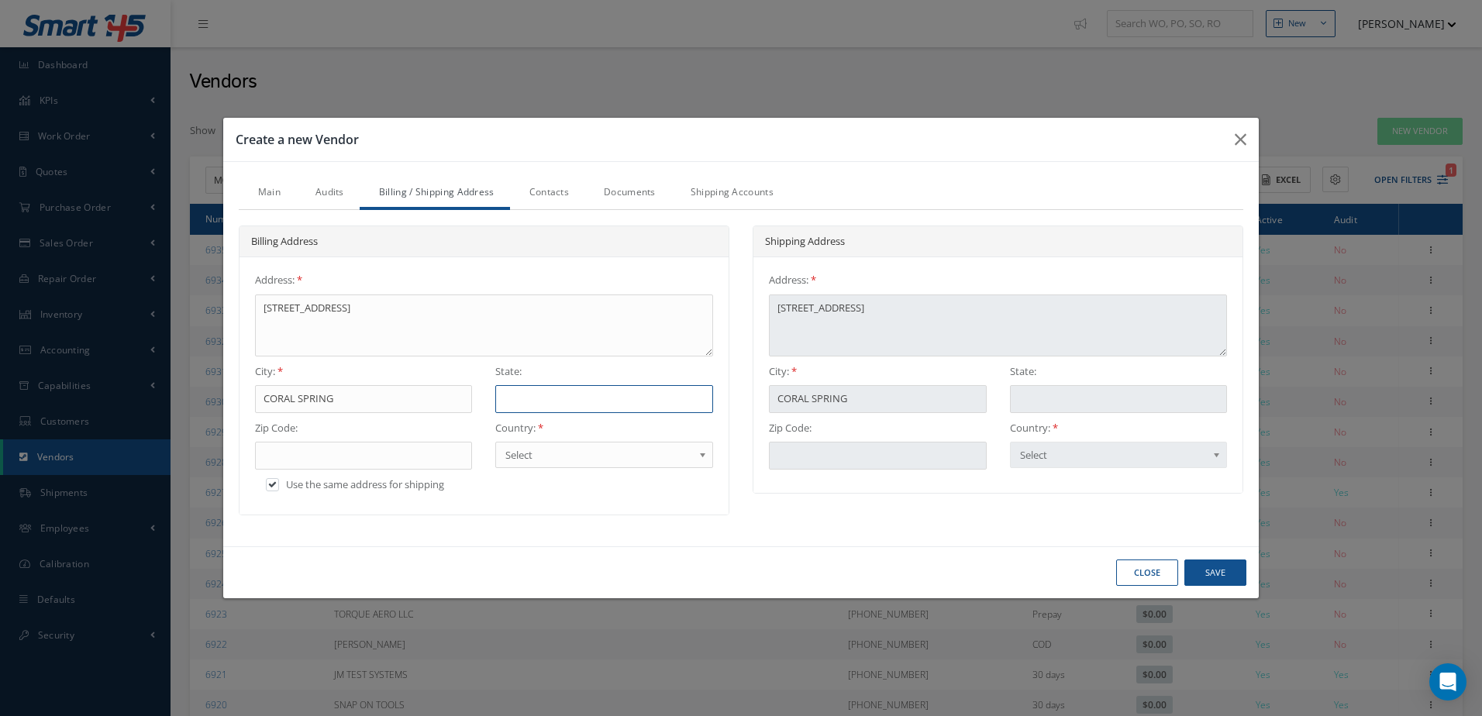
click at [599, 388] on input "text" at bounding box center [604, 399] width 218 height 28
type input "F"
type input "FL"
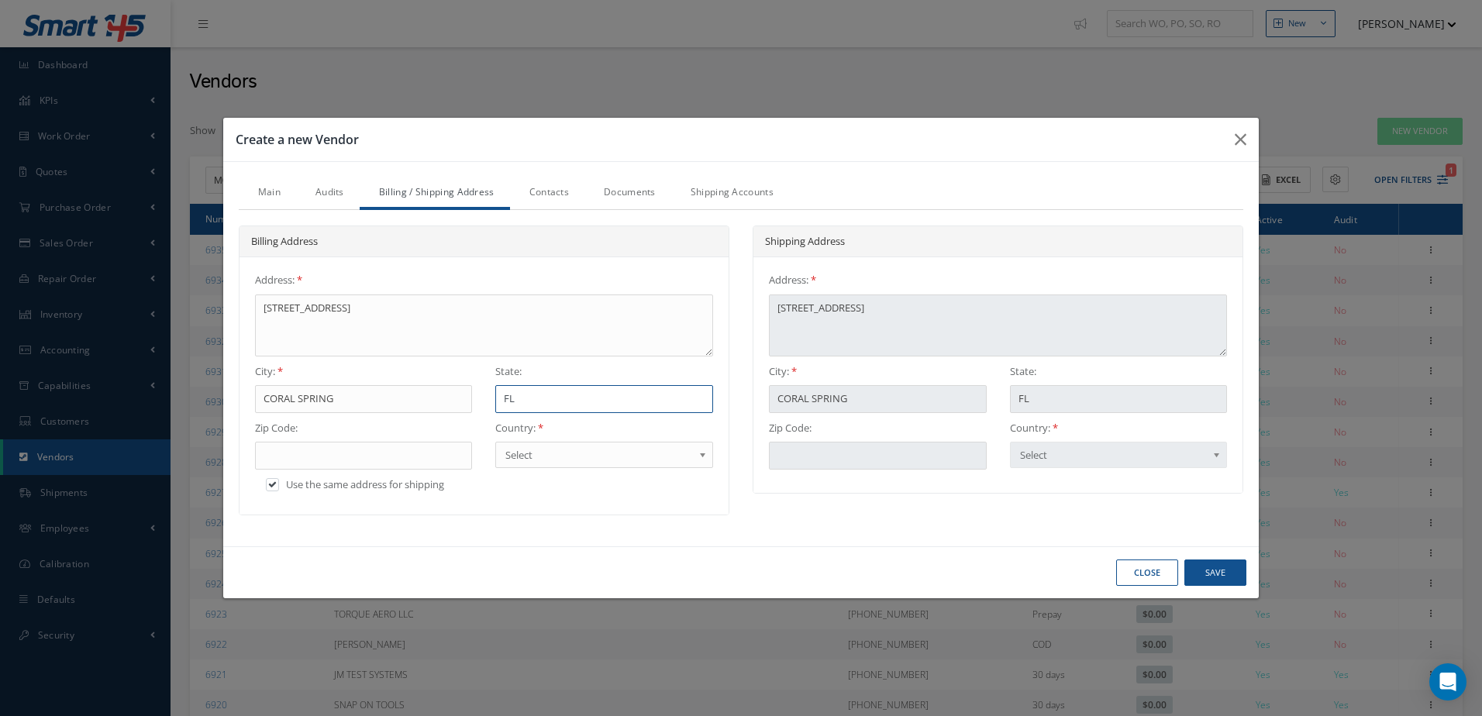
type input "FLO"
type input "[PERSON_NAME]"
type input "FLORI"
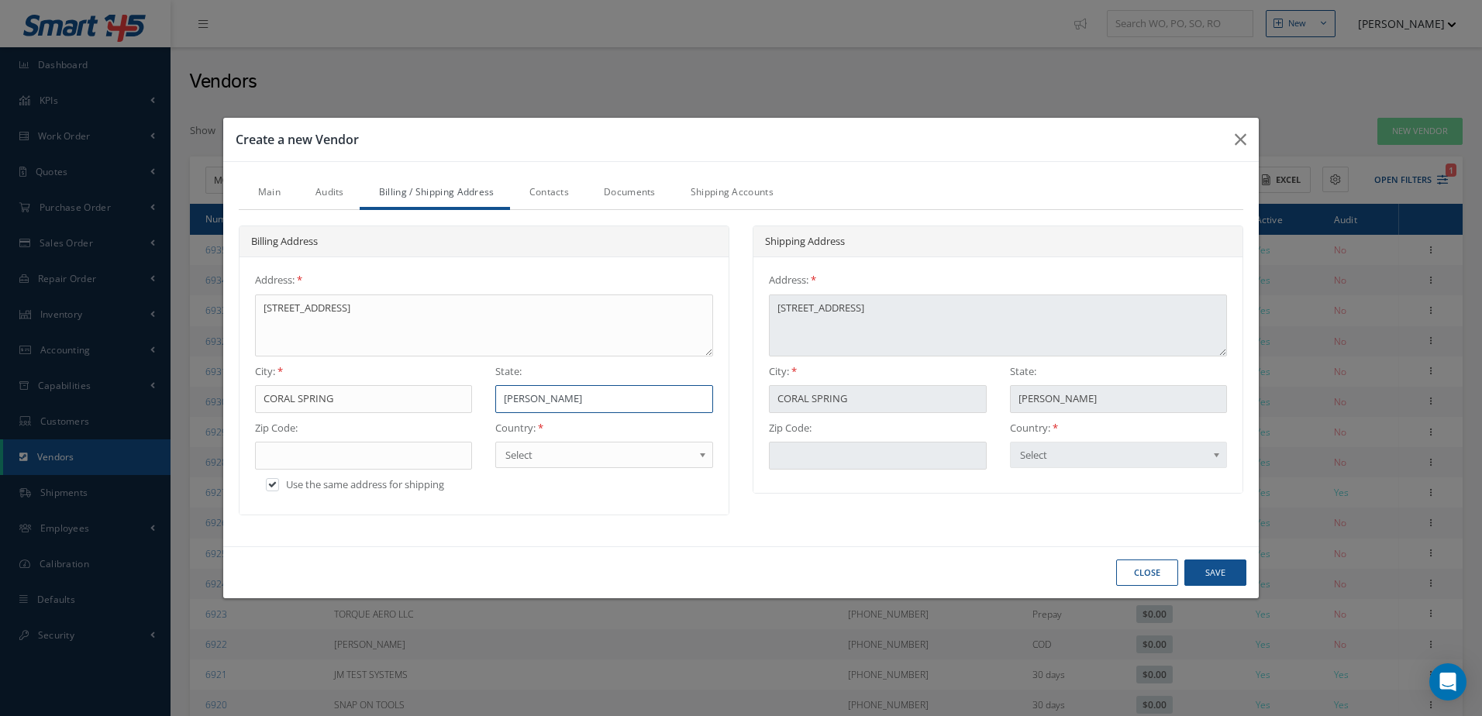
type input "FLORI"
type input "FLORID"
type input "[US_STATE]"
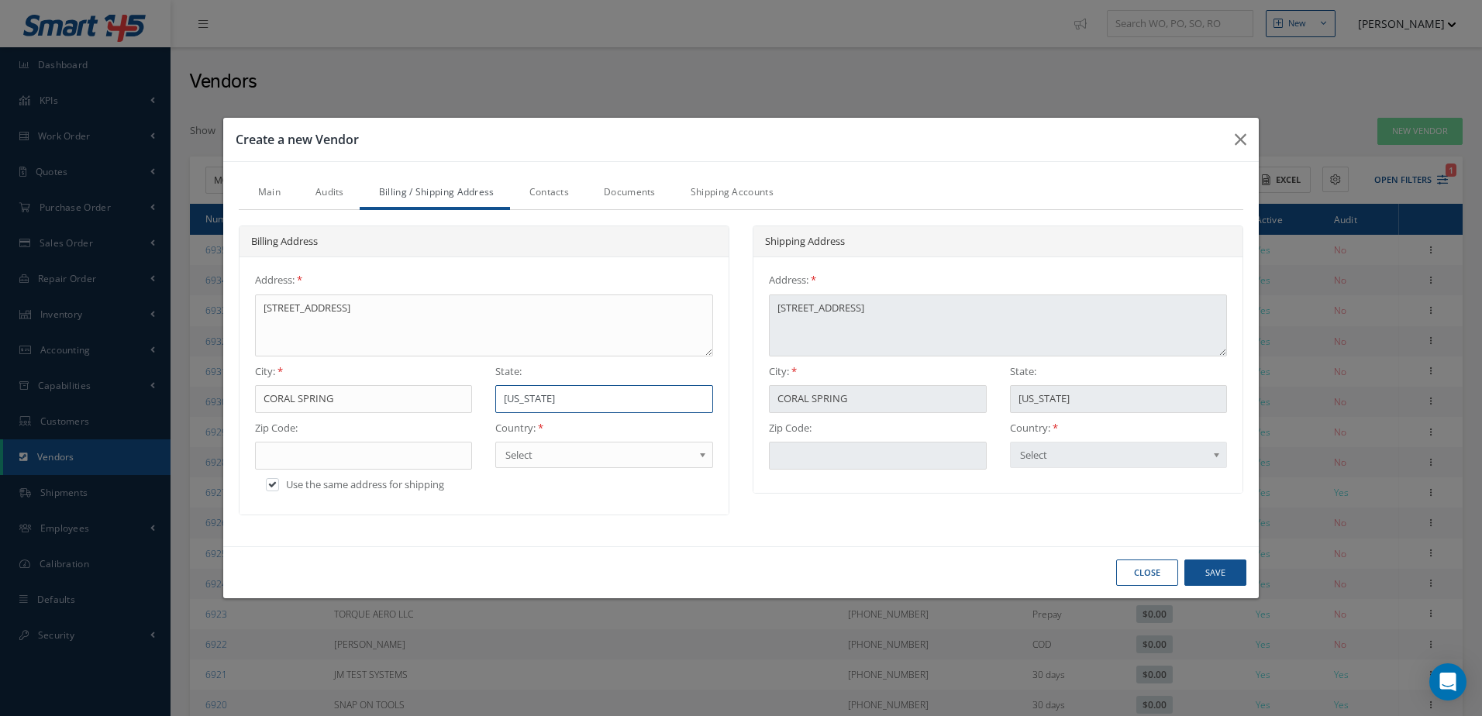
type input "[US_STATE]"
click at [348, 462] on input "text" at bounding box center [364, 456] width 218 height 28
type input "3"
type input "33"
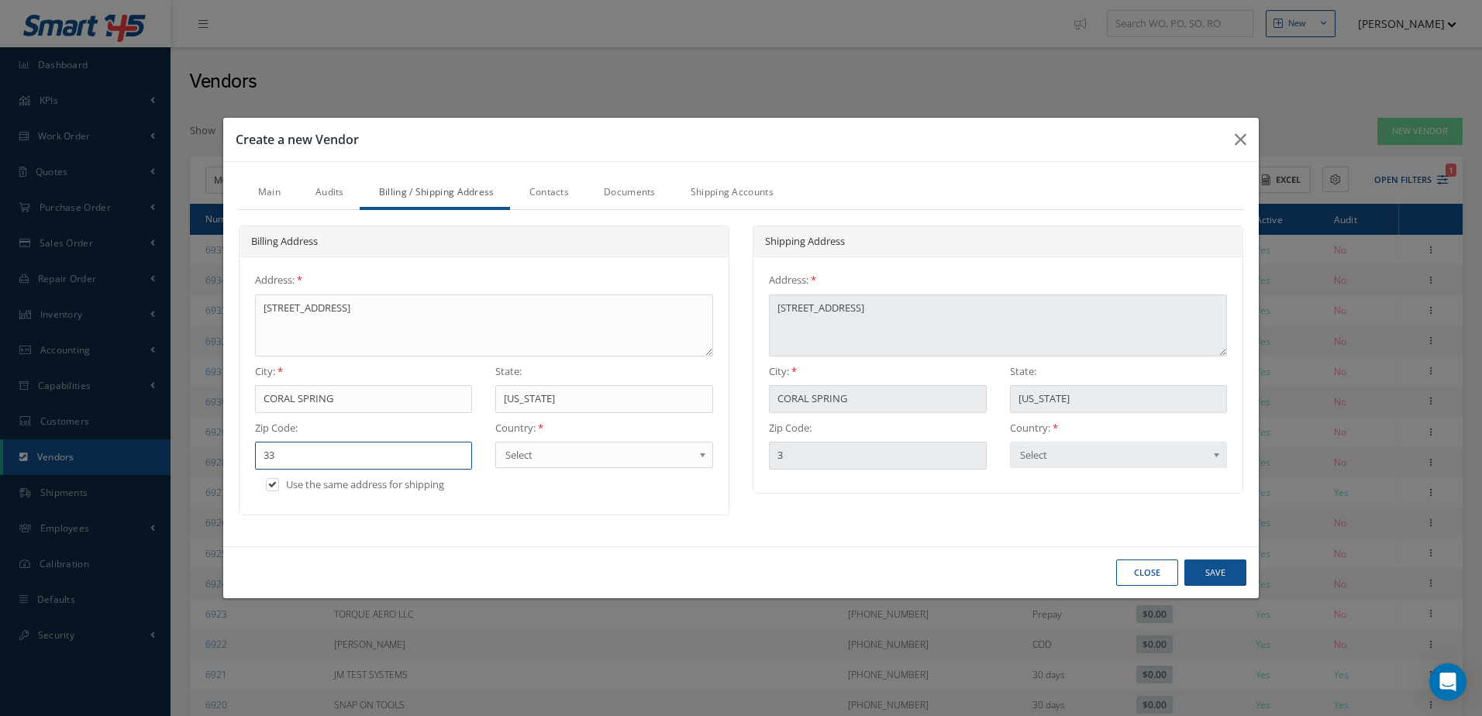
type input "33"
type input "330"
type input "3306"
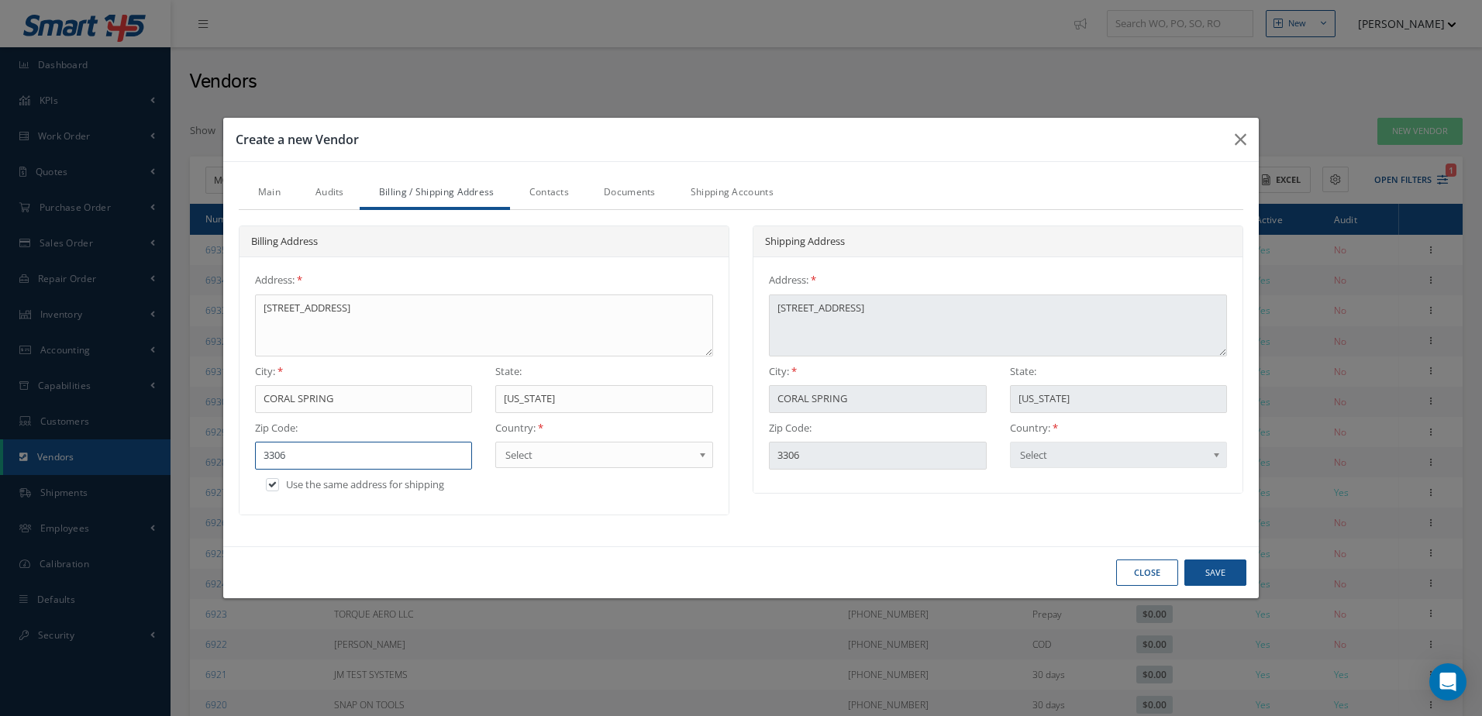
type input "33065"
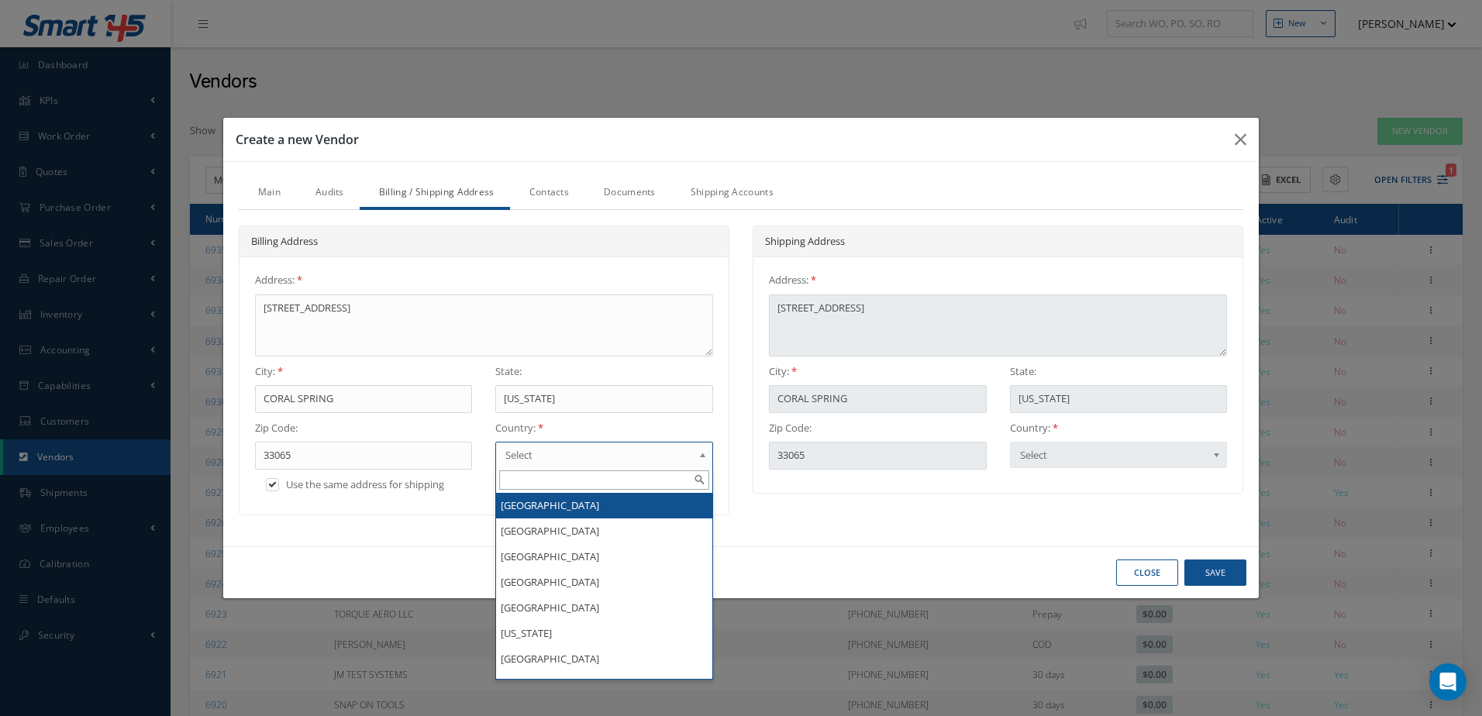
click at [664, 457] on span "Select" at bounding box center [600, 455] width 188 height 19
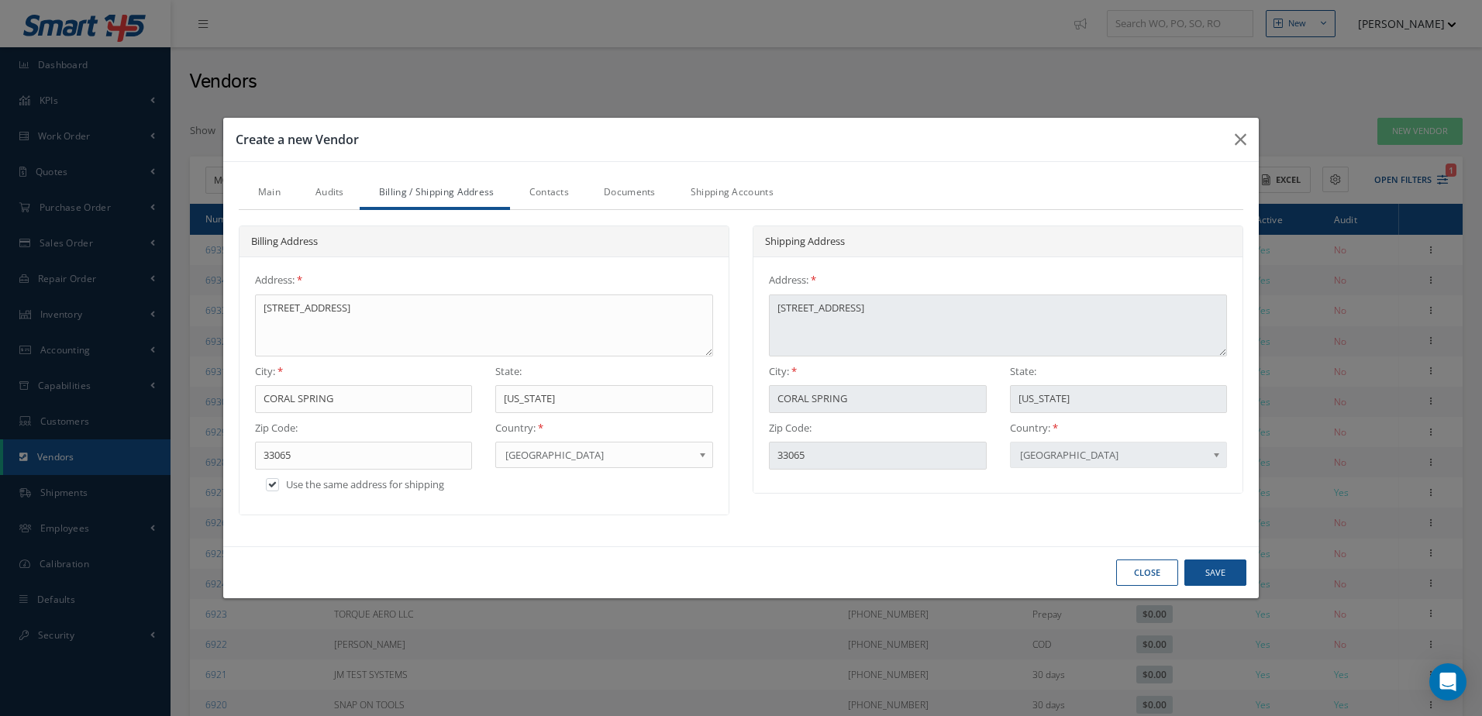
click at [546, 191] on link "Contacts" at bounding box center [547, 194] width 74 height 33
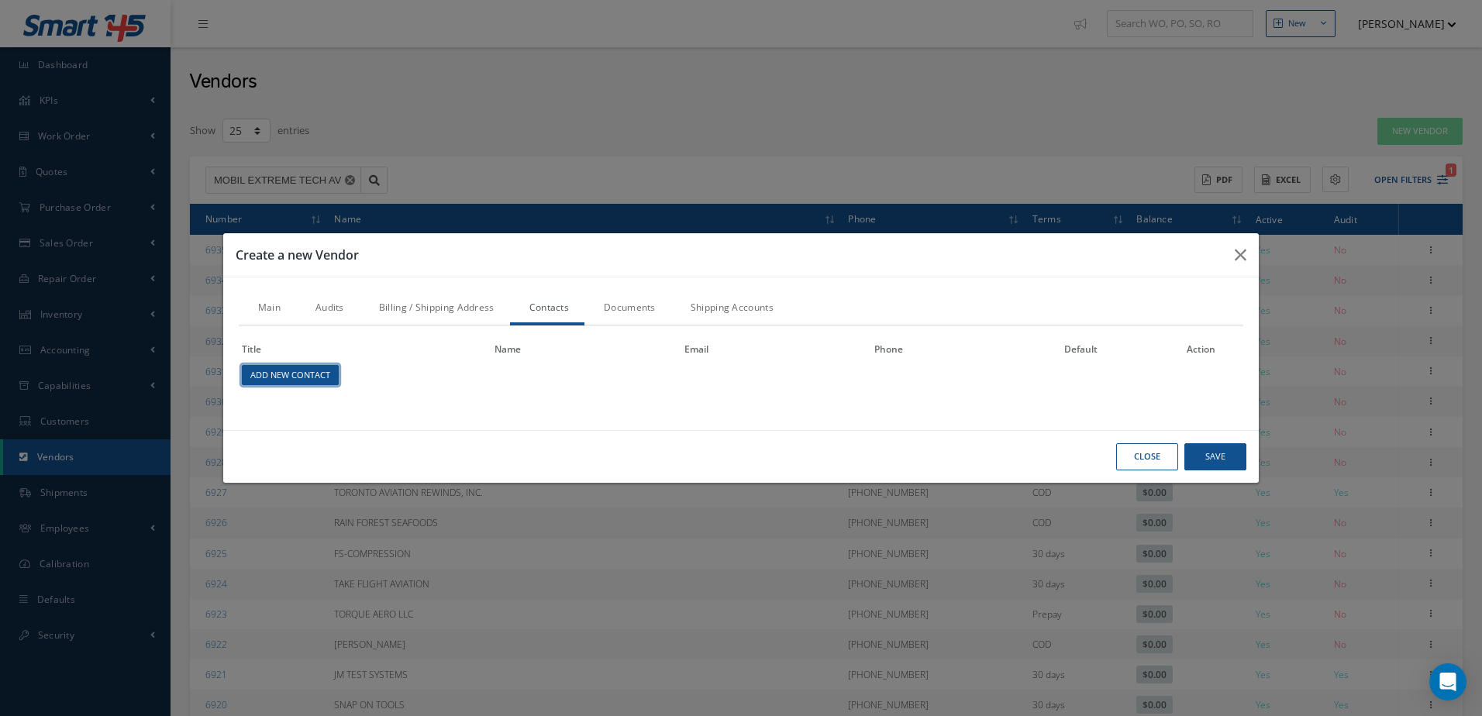
click at [315, 372] on link "Add New Contact" at bounding box center [290, 375] width 97 height 21
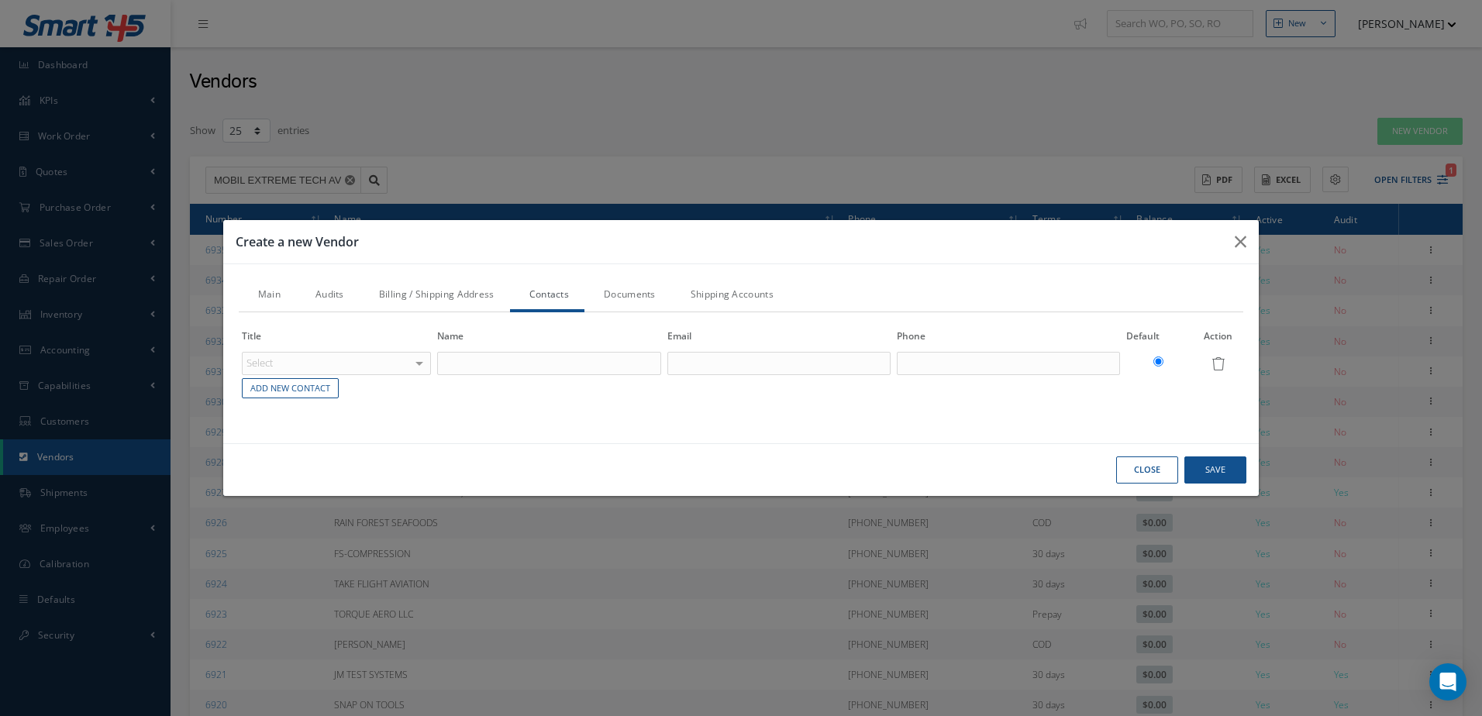
click at [385, 364] on div "Select" at bounding box center [336, 363] width 189 height 23
type input "K"
click at [557, 430] on div "Main Audits Billing / Shipping Address Contacts Documents Shipping Accounts Nam…" at bounding box center [741, 353] width 1036 height 179
click at [354, 367] on div "Select" at bounding box center [336, 363] width 189 height 23
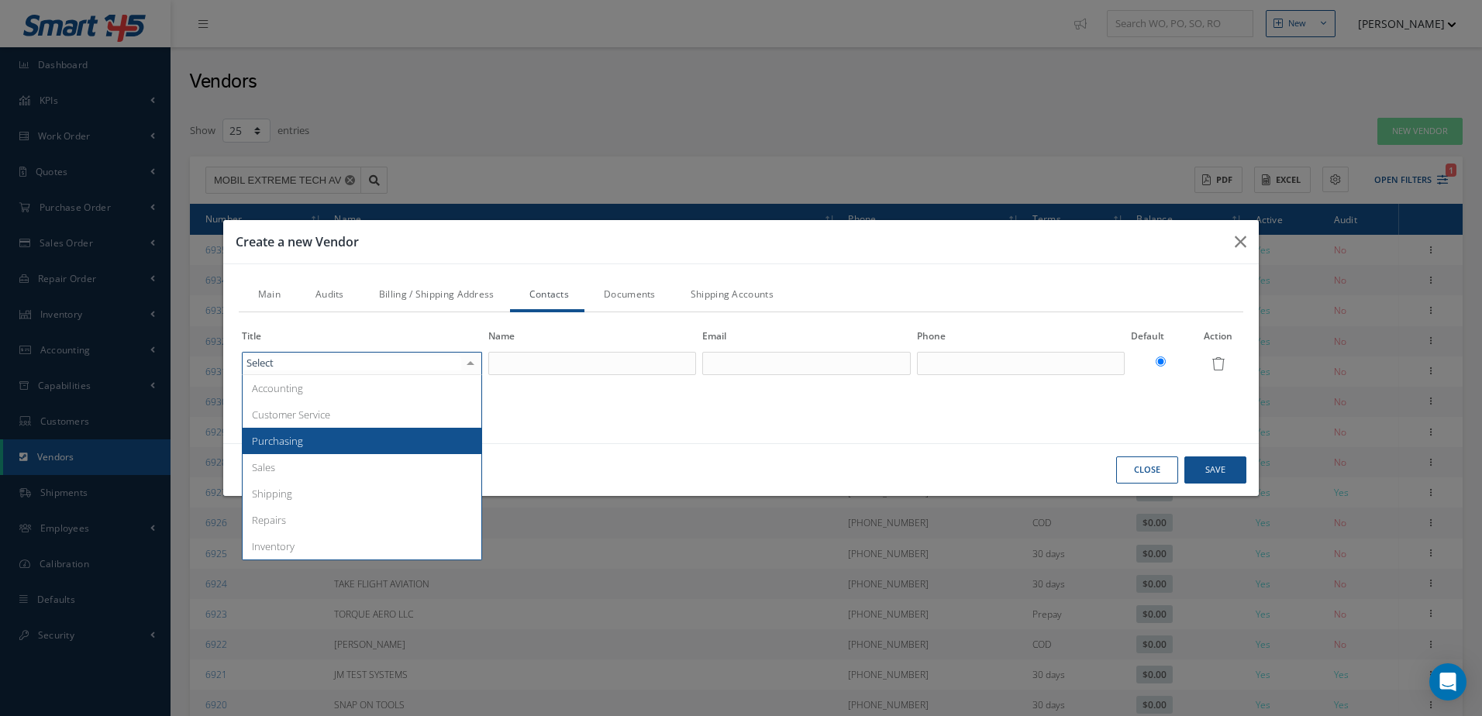
click at [350, 443] on span "Purchasing" at bounding box center [362, 441] width 239 height 26
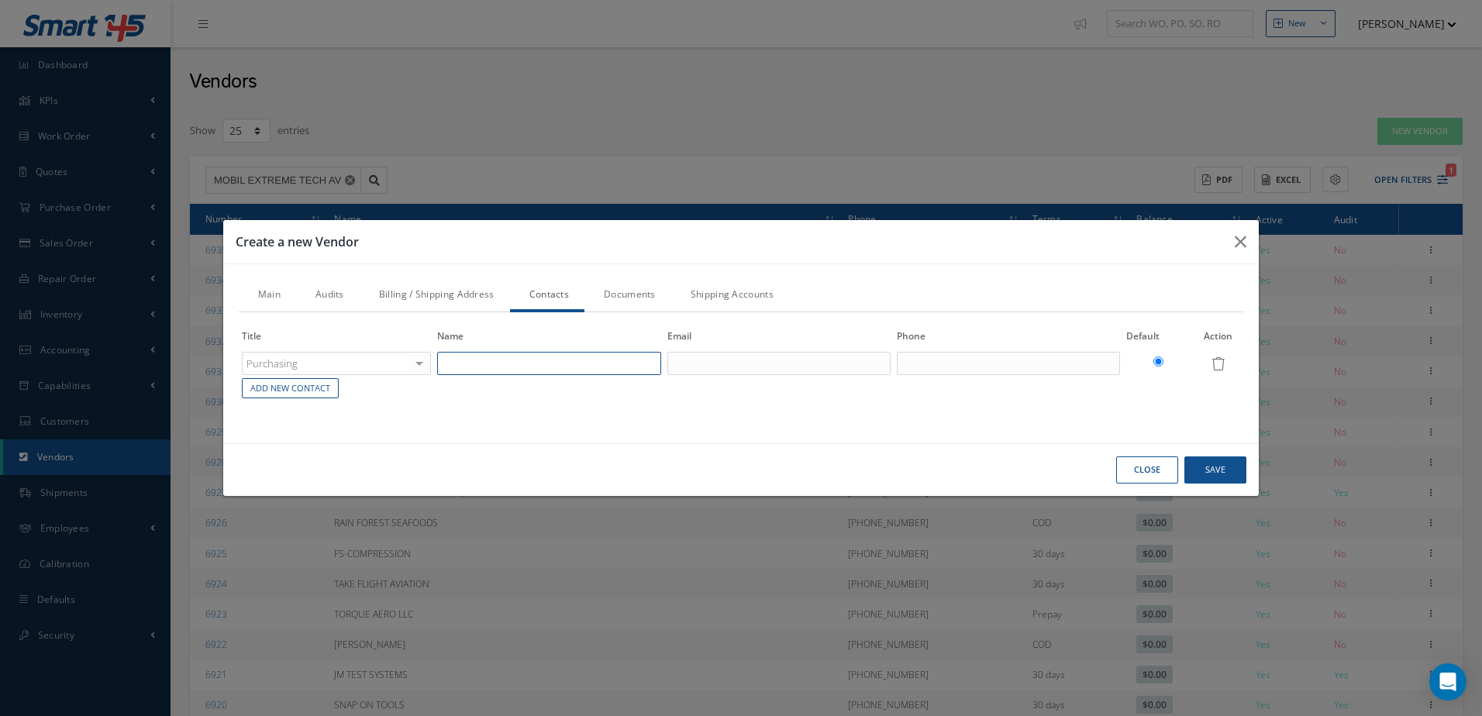
click at [472, 354] on input "text" at bounding box center [548, 363] width 223 height 23
type input "[PERSON_NAME]"
click at [1008, 360] on input "text" at bounding box center [1008, 363] width 223 height 23
type input "9"
click at [1223, 471] on button "Save" at bounding box center [1216, 470] width 62 height 27
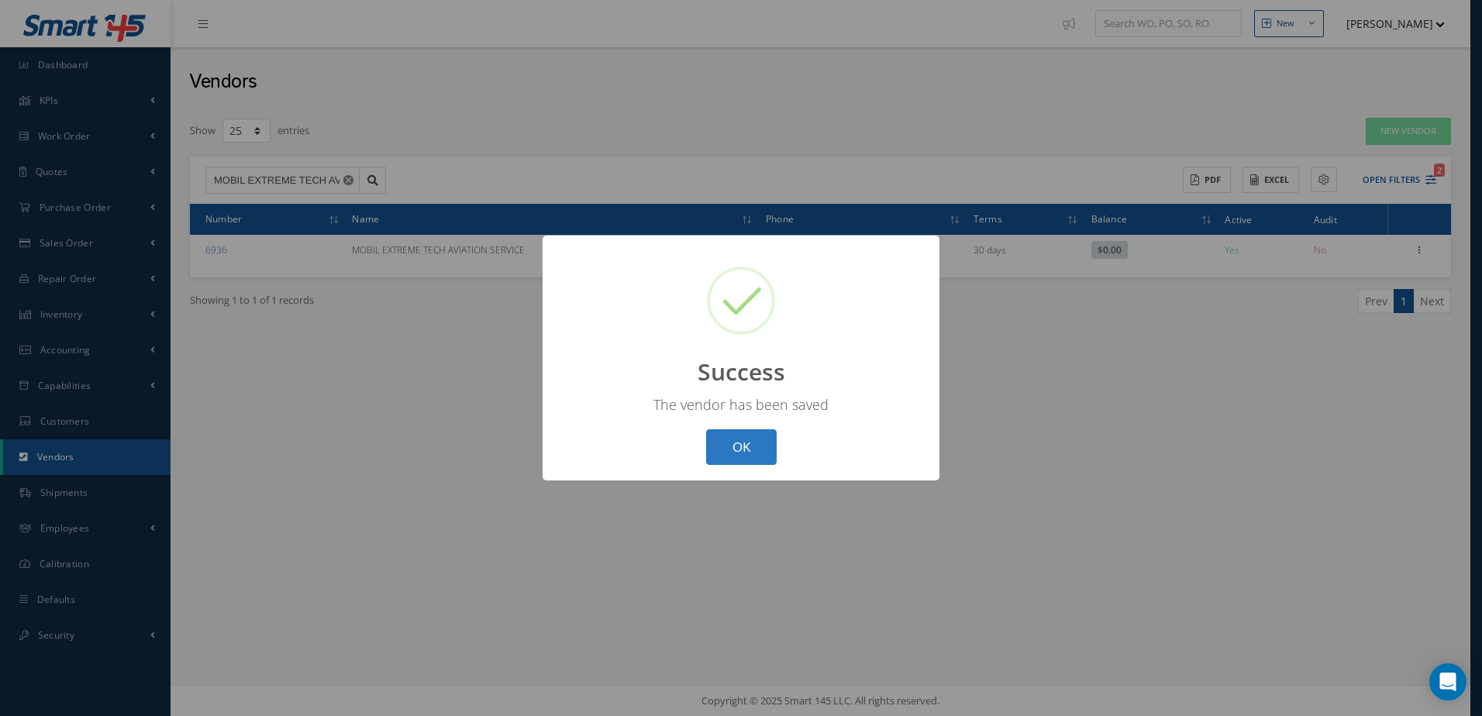
click at [748, 447] on button "OK" at bounding box center [741, 448] width 71 height 36
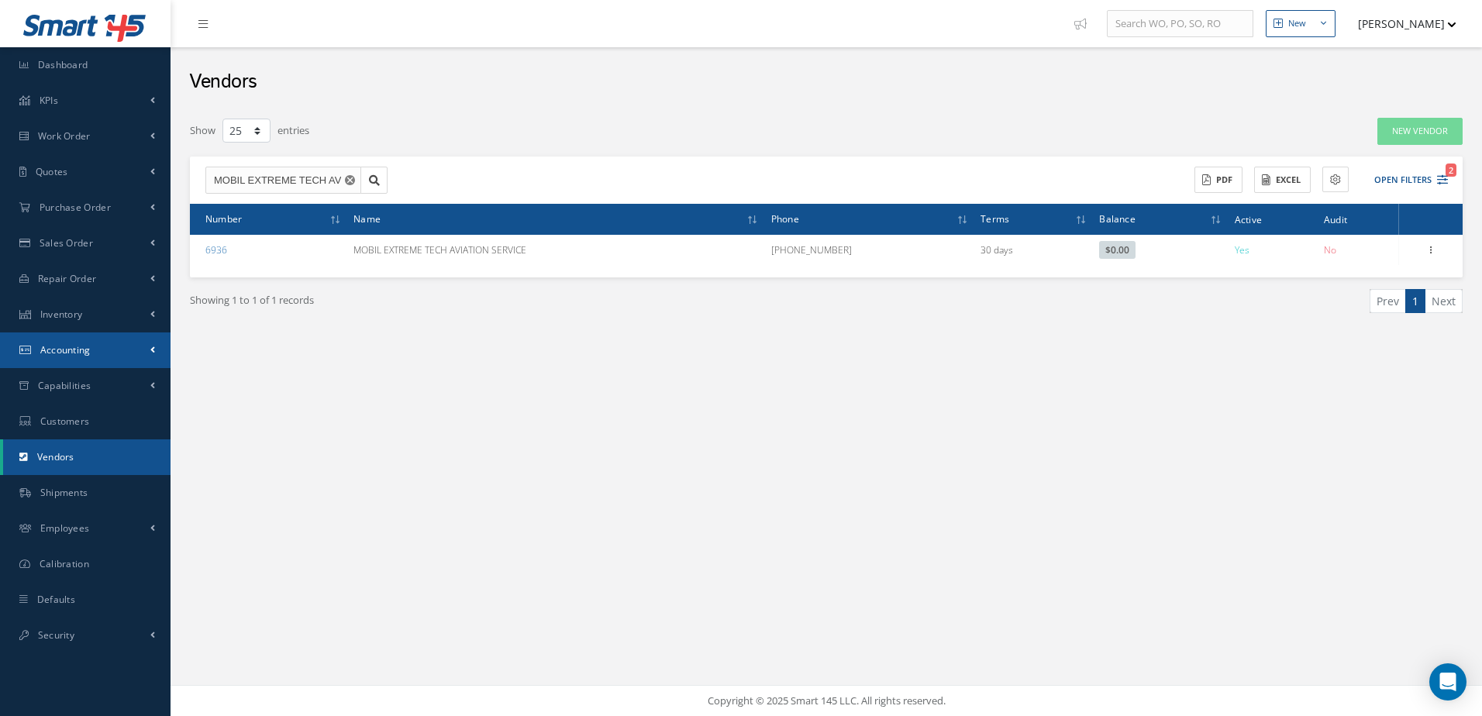
click at [102, 354] on link "Accounting" at bounding box center [85, 351] width 171 height 36
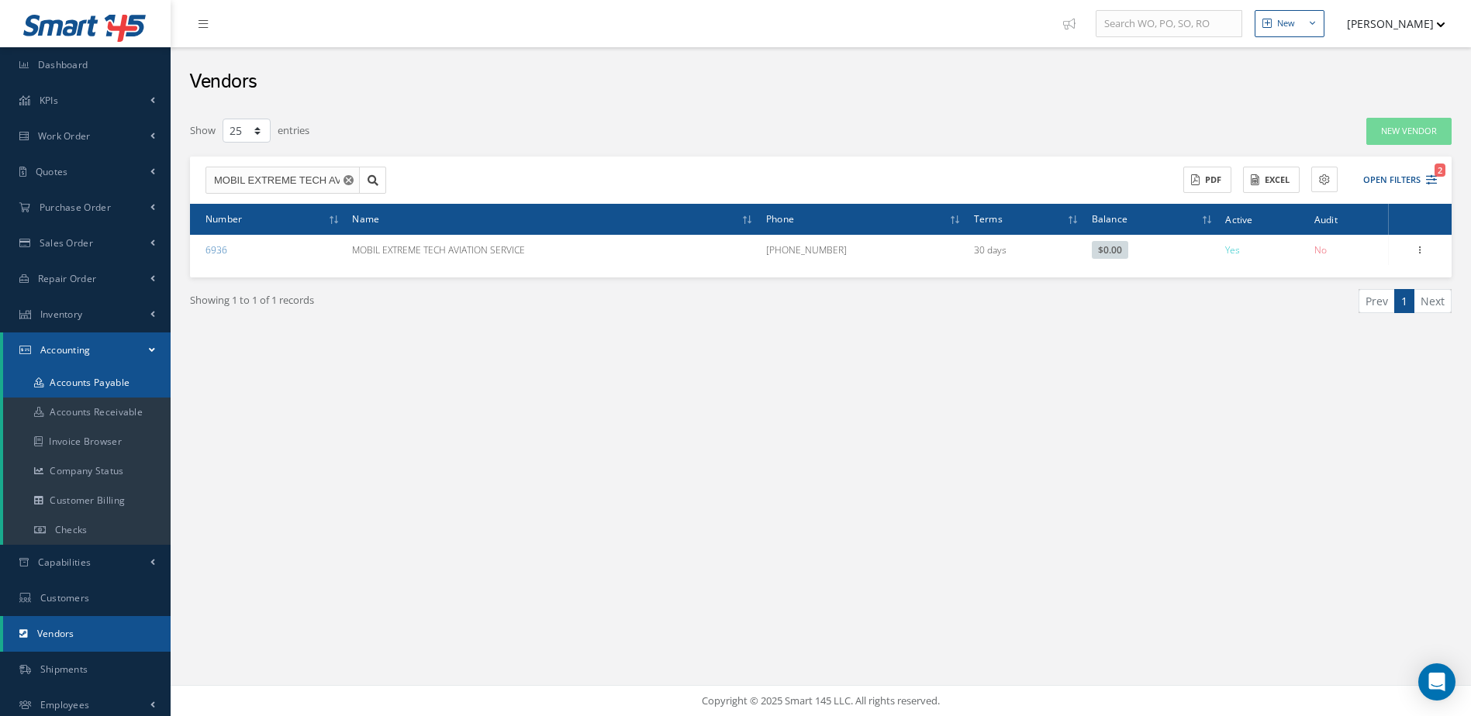
click at [109, 381] on link "Accounts Payable" at bounding box center [86, 382] width 167 height 29
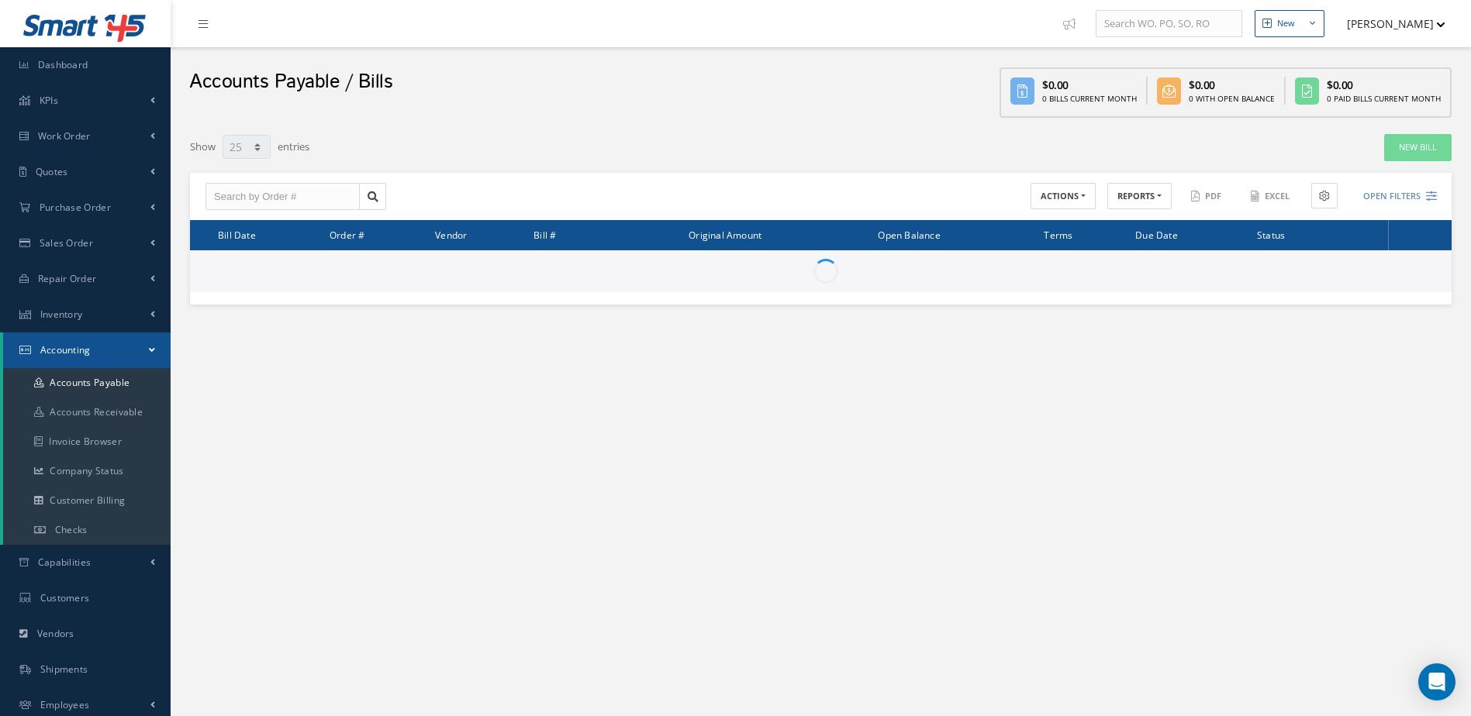
select select "25"
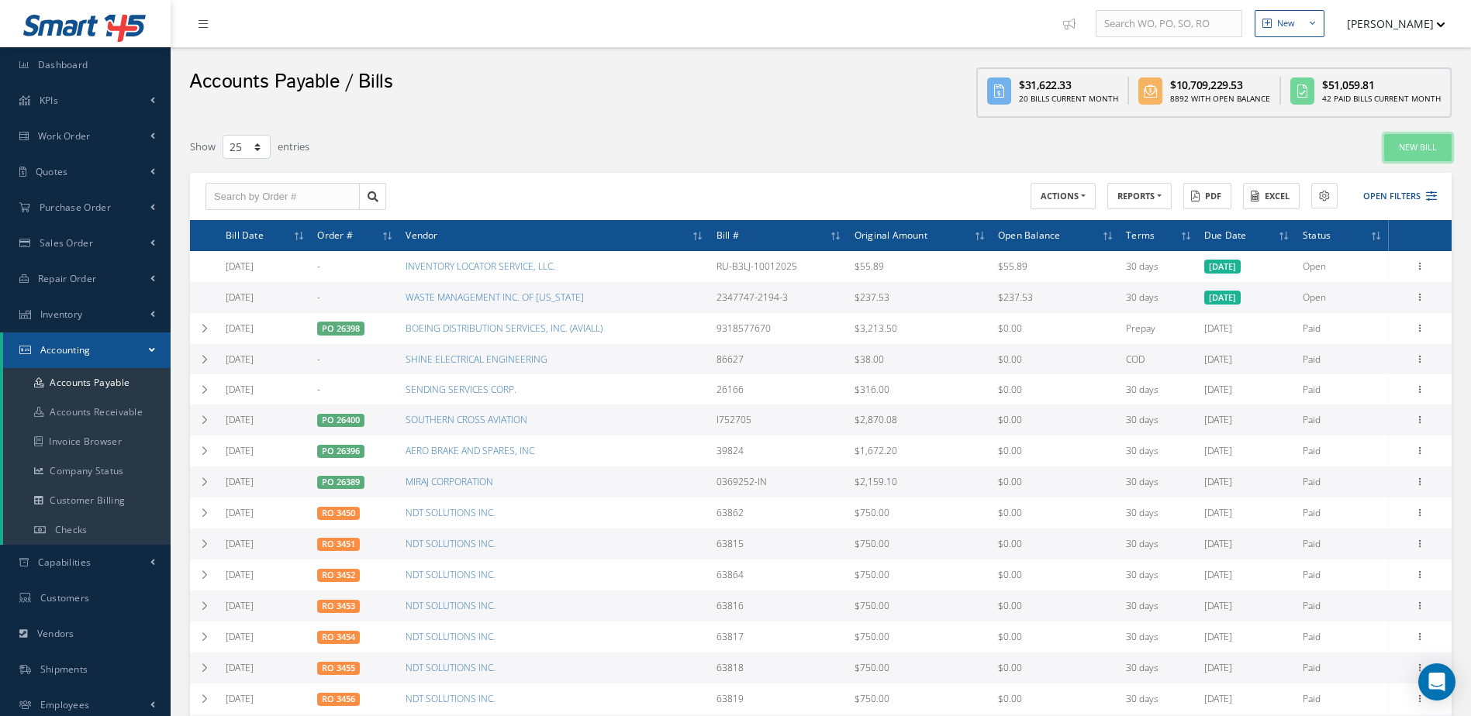
click at [1424, 149] on link "New Bill" at bounding box center [1417, 147] width 67 height 27
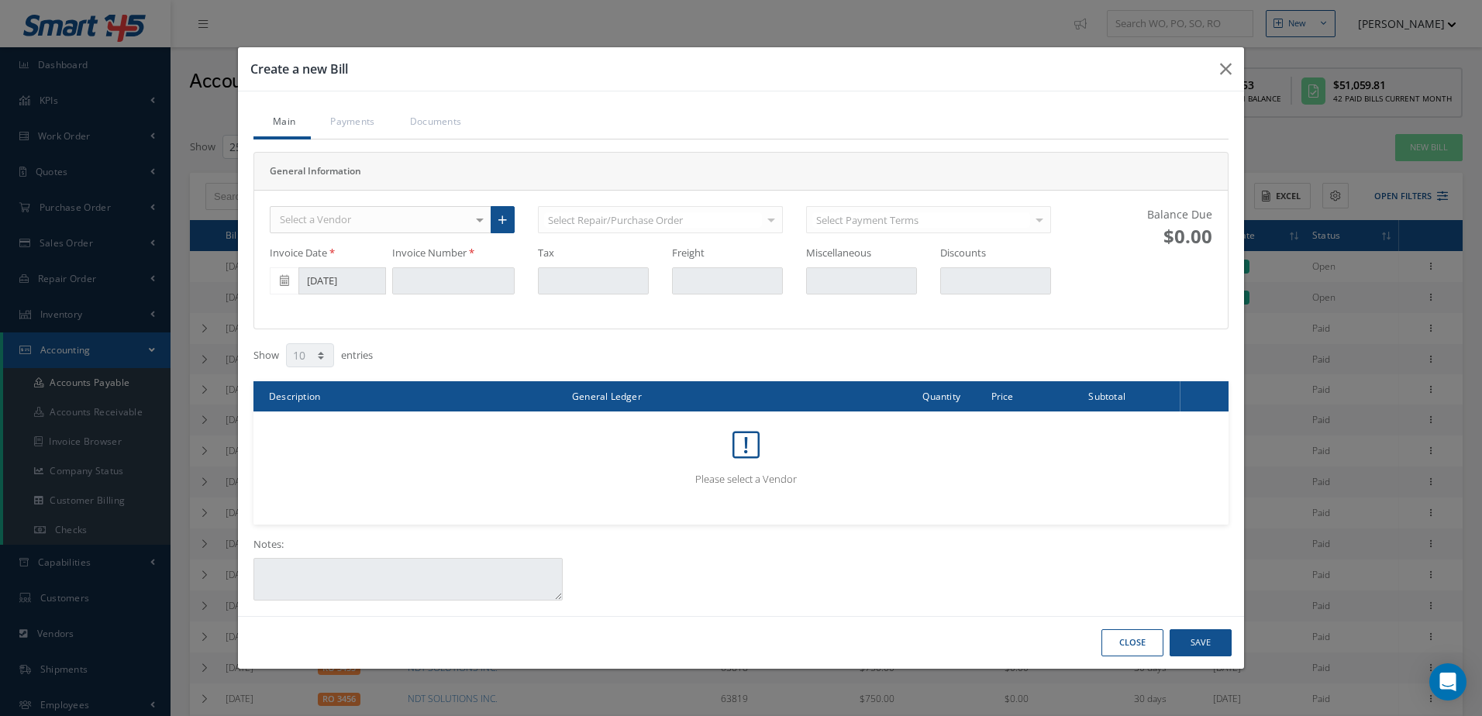
click at [355, 216] on div "Select a Vendor" at bounding box center [381, 220] width 222 height 28
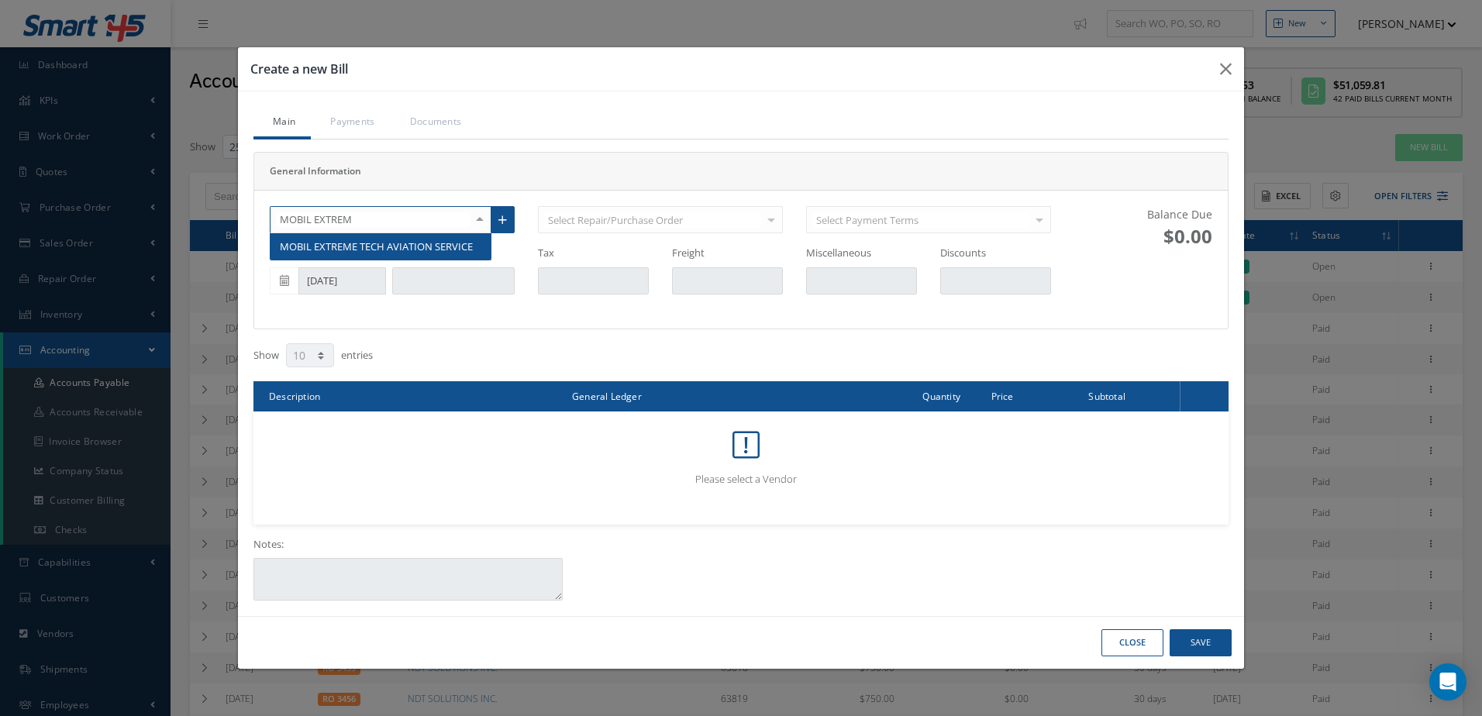
type input "MOBIL EXTREME"
click at [359, 247] on span "MOBIL EXTREME TECH AVIATION SERVICE" at bounding box center [376, 247] width 193 height 14
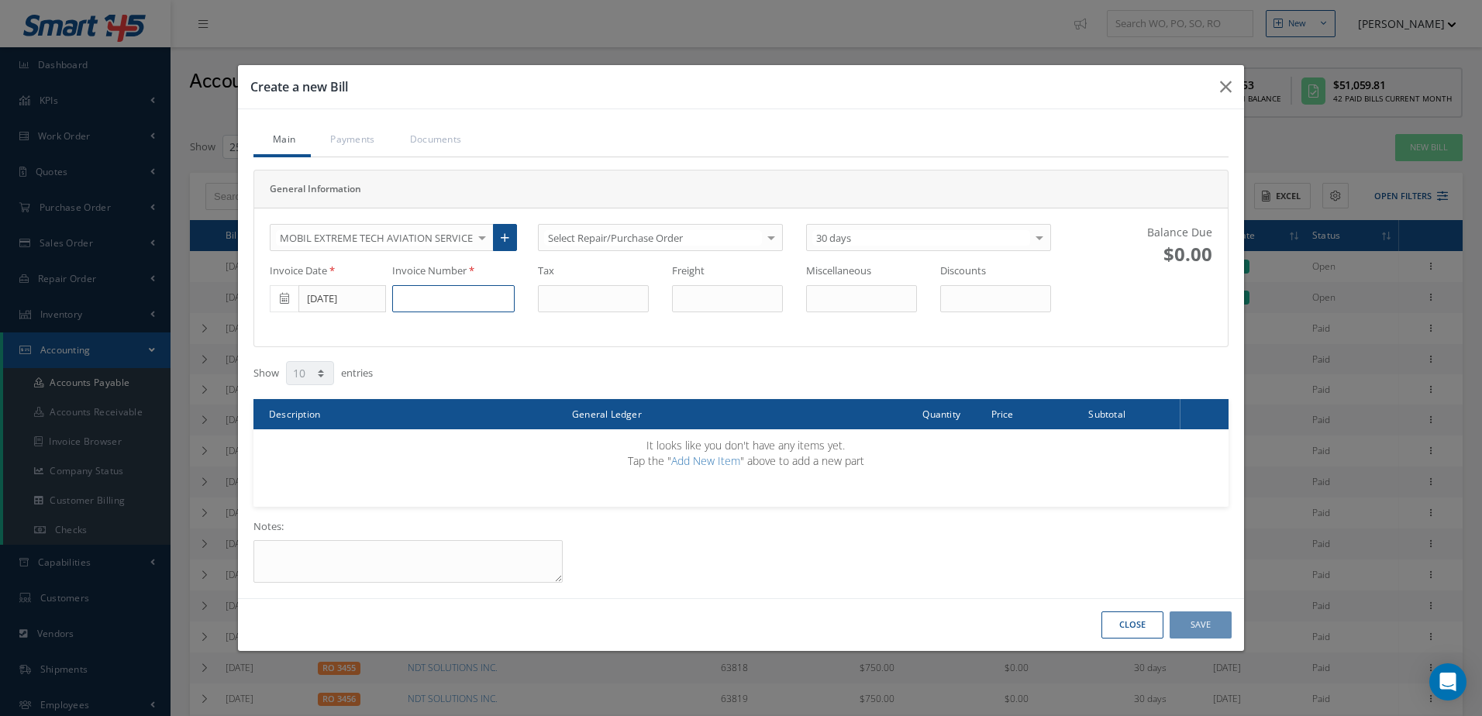
click at [462, 297] on input at bounding box center [453, 299] width 123 height 28
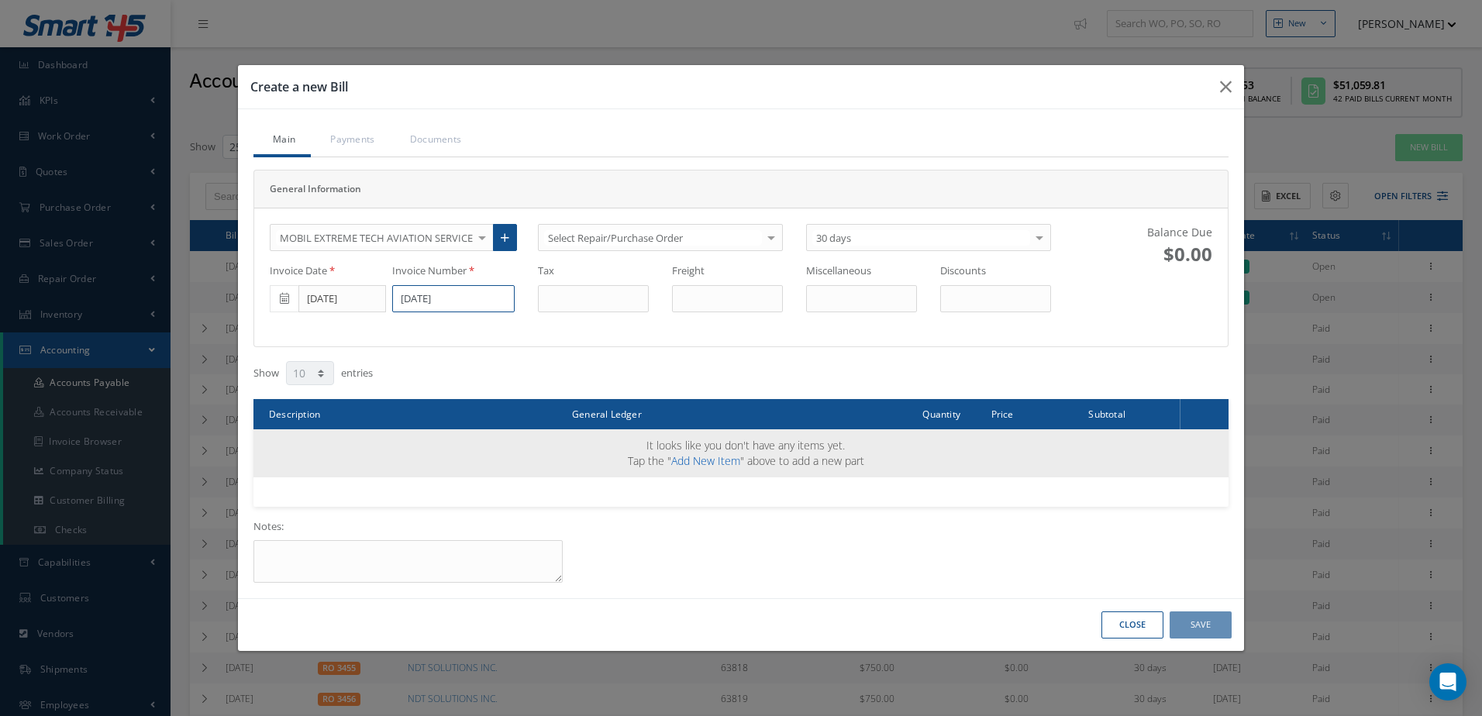
type input "10/07/2025"
click at [731, 463] on link "Add New Item" at bounding box center [705, 461] width 69 height 15
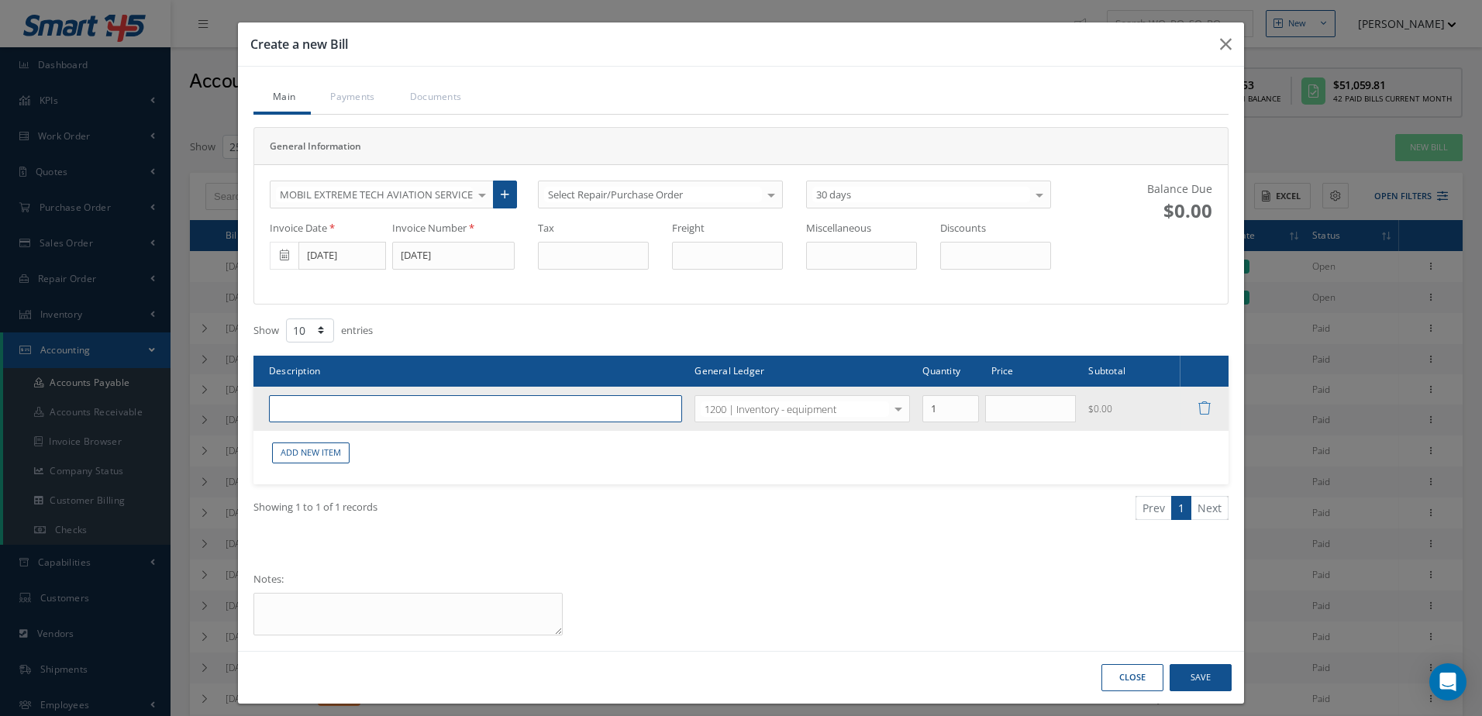
click at [504, 408] on input "text" at bounding box center [475, 409] width 413 height 28
type input "M13702 TIRE"
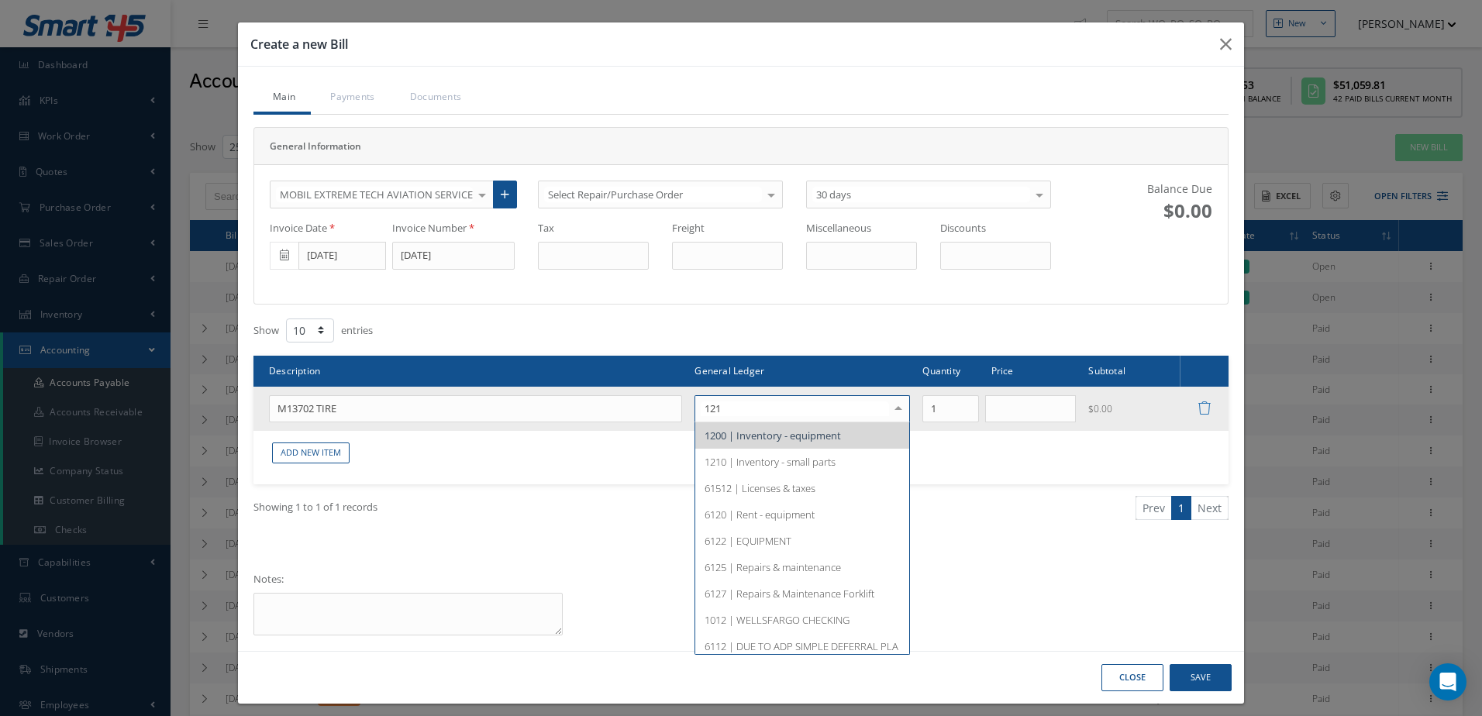
type input "1210"
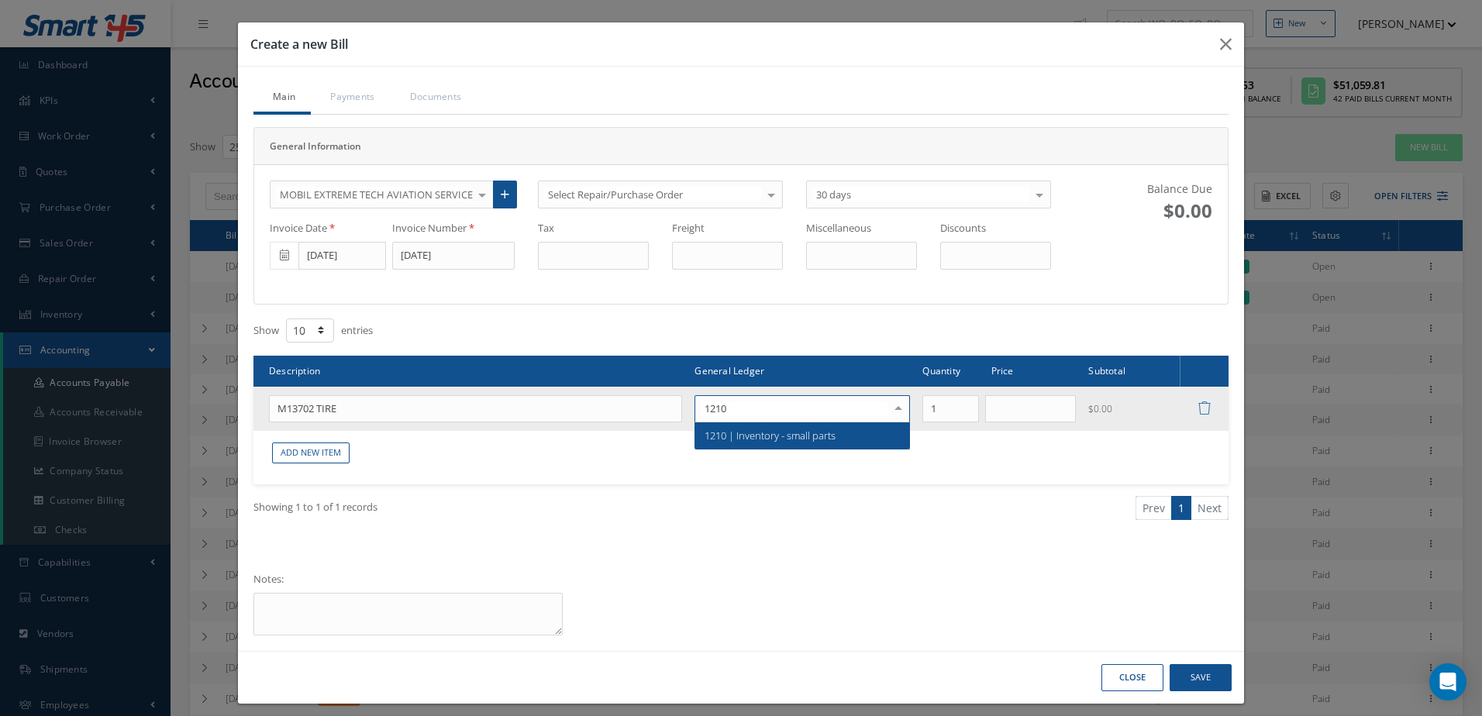
click at [847, 435] on span "1210 | Inventory - small parts" at bounding box center [802, 436] width 214 height 26
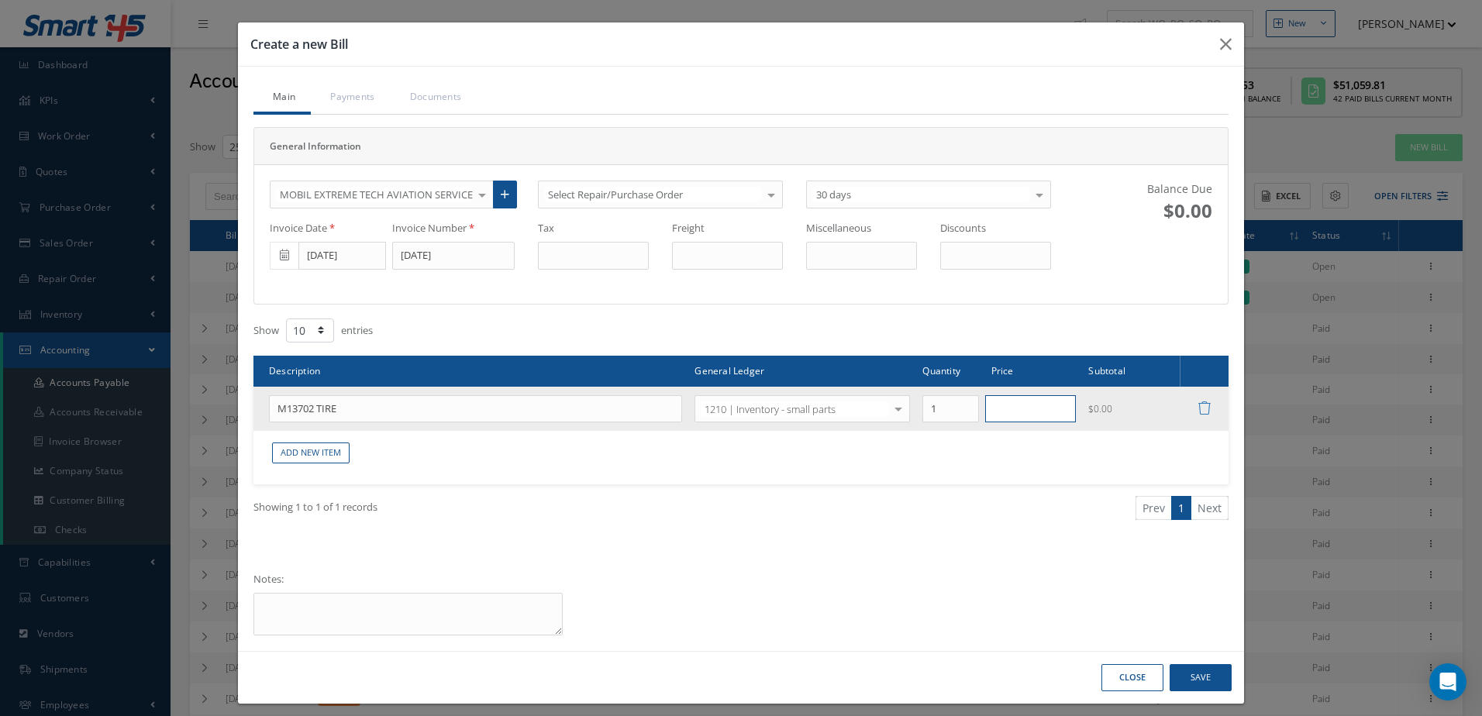
click at [1008, 408] on input "text" at bounding box center [1030, 409] width 91 height 28
type input "2450.00"
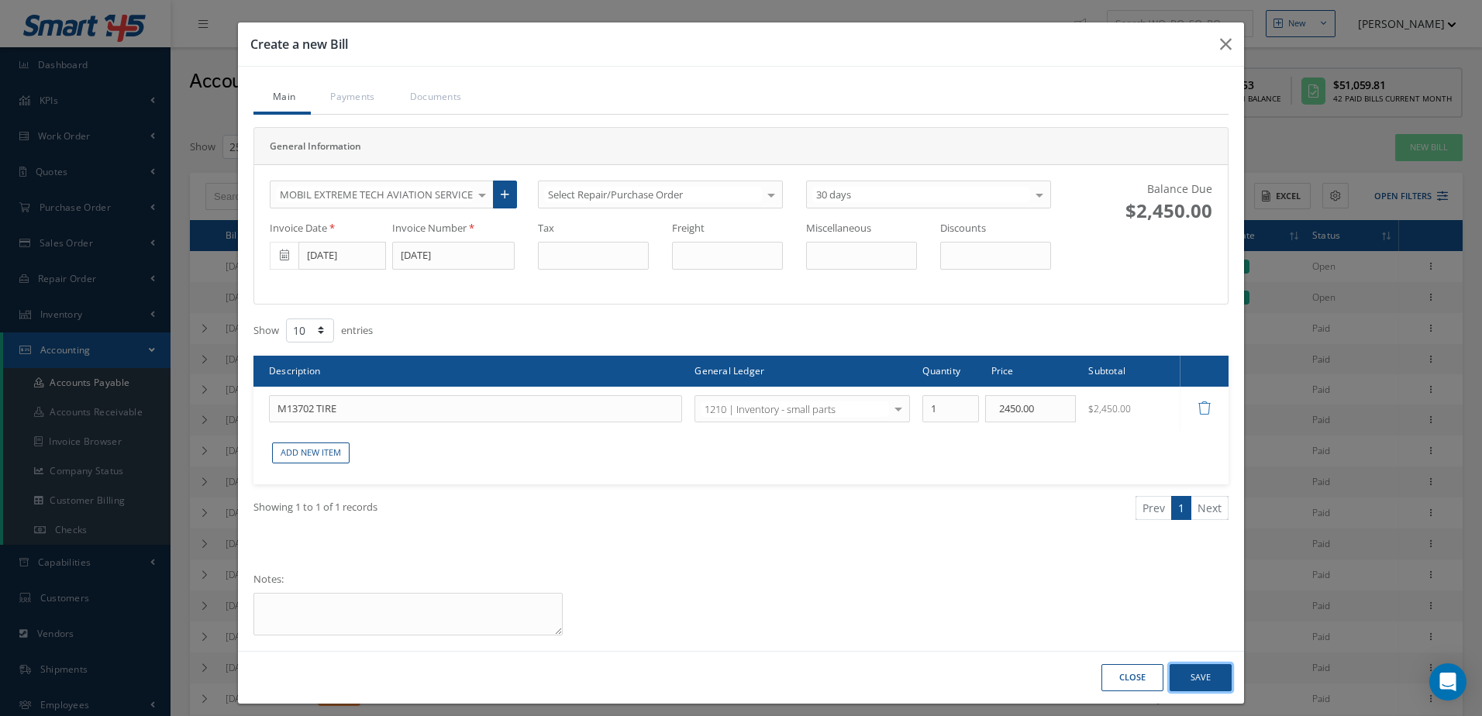
click at [1192, 674] on button "Save" at bounding box center [1201, 677] width 62 height 27
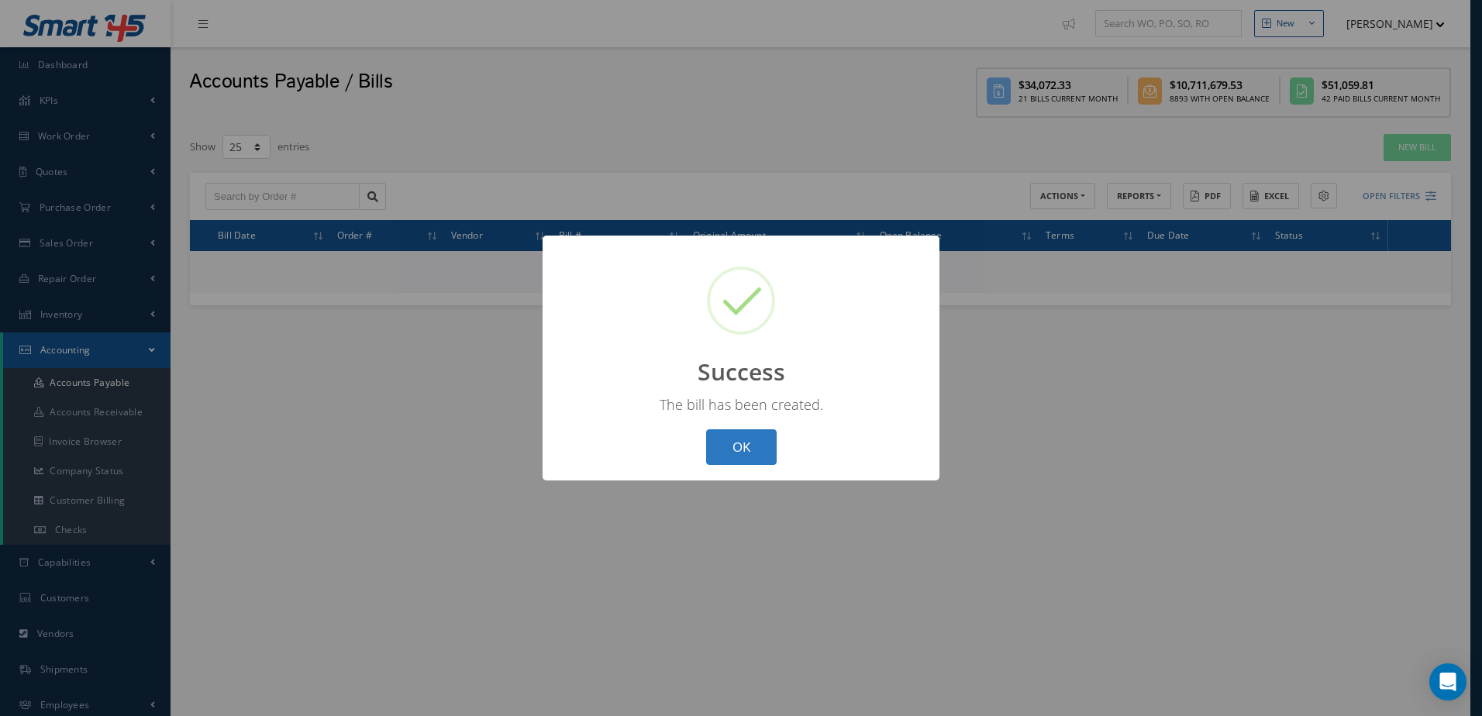
click at [742, 447] on button "OK" at bounding box center [741, 448] width 71 height 36
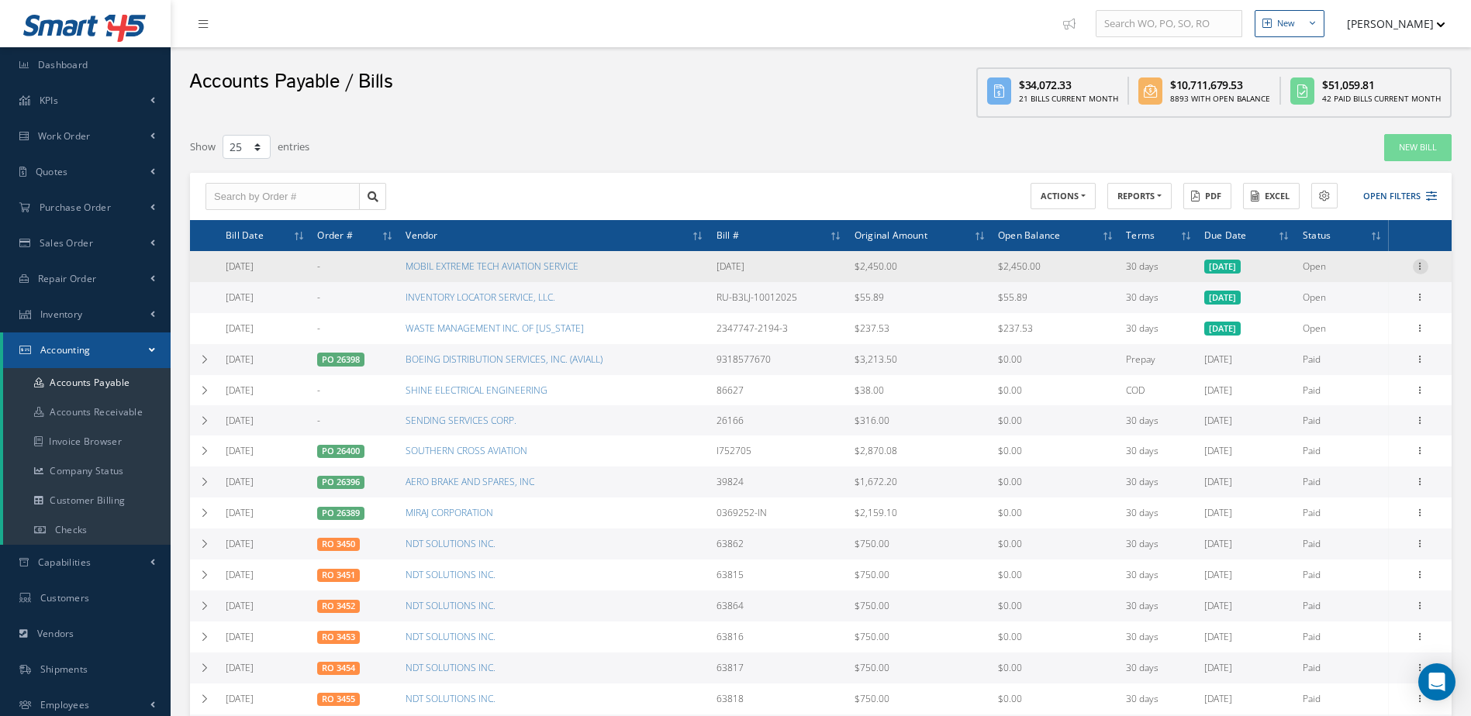
click at [1422, 264] on icon at bounding box center [1421, 265] width 16 height 12
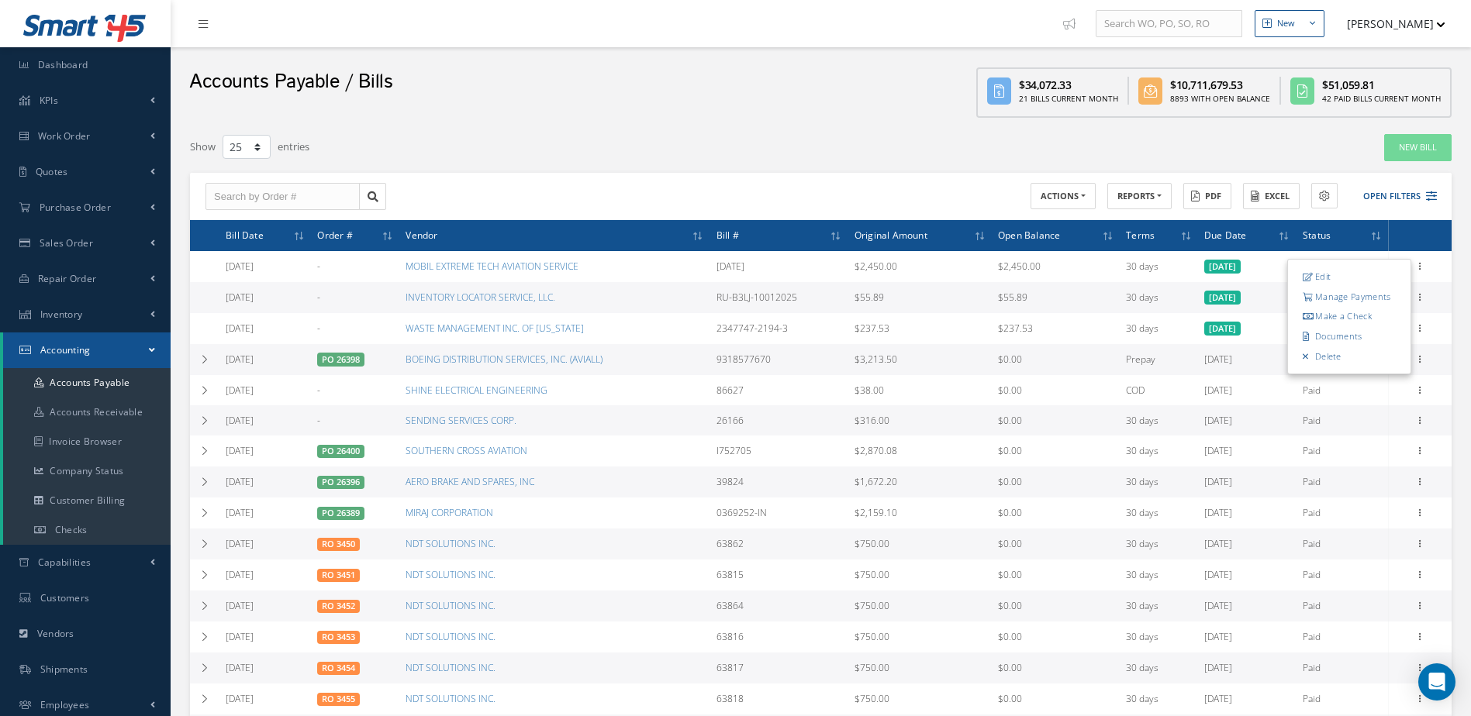
click at [1361, 317] on link "Make a Check" at bounding box center [1349, 317] width 123 height 20
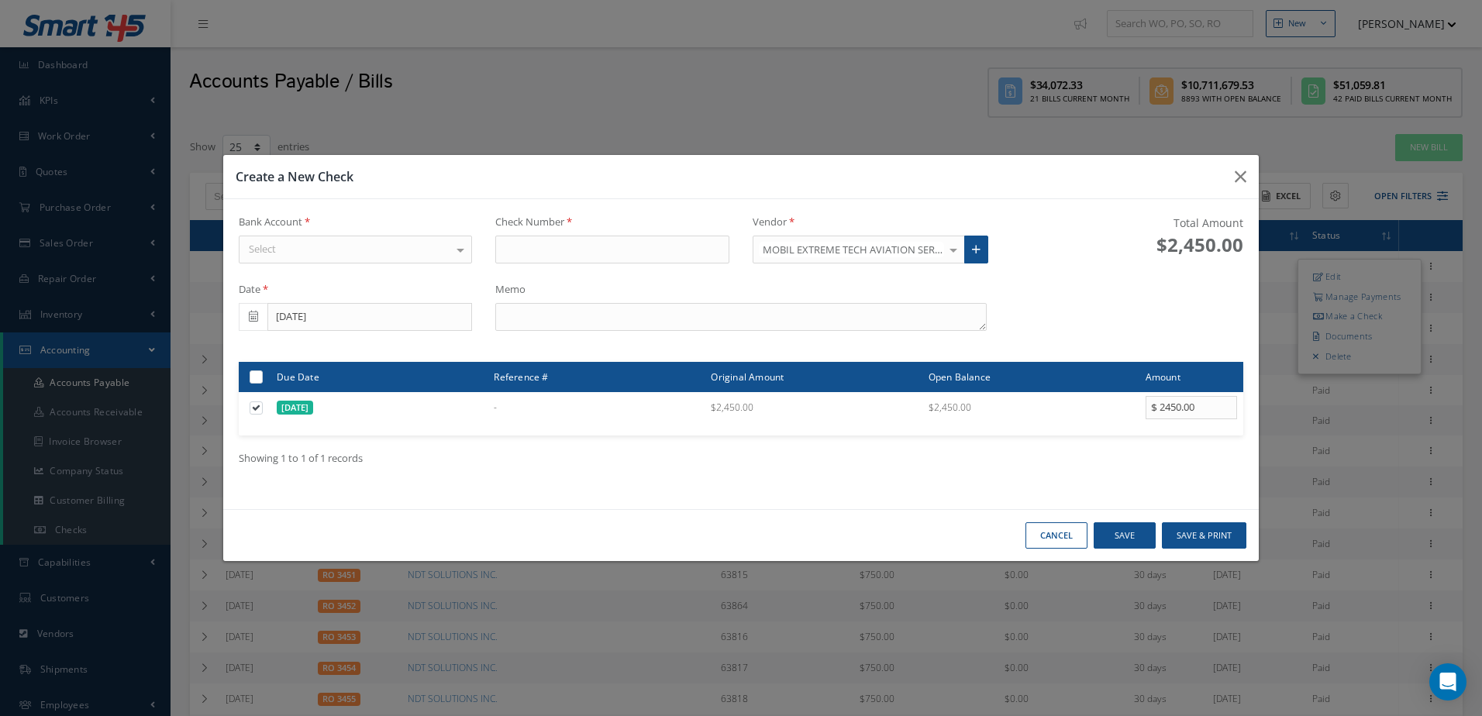
click at [395, 254] on div "Select" at bounding box center [356, 250] width 234 height 28
click at [395, 277] on span "WELLS FARGO" at bounding box center [356, 277] width 233 height 26
type input "17433"
click at [658, 321] on textarea at bounding box center [740, 317] width 491 height 28
drag, startPoint x: 537, startPoint y: 325, endPoint x: 546, endPoint y: 346, distance: 22.6
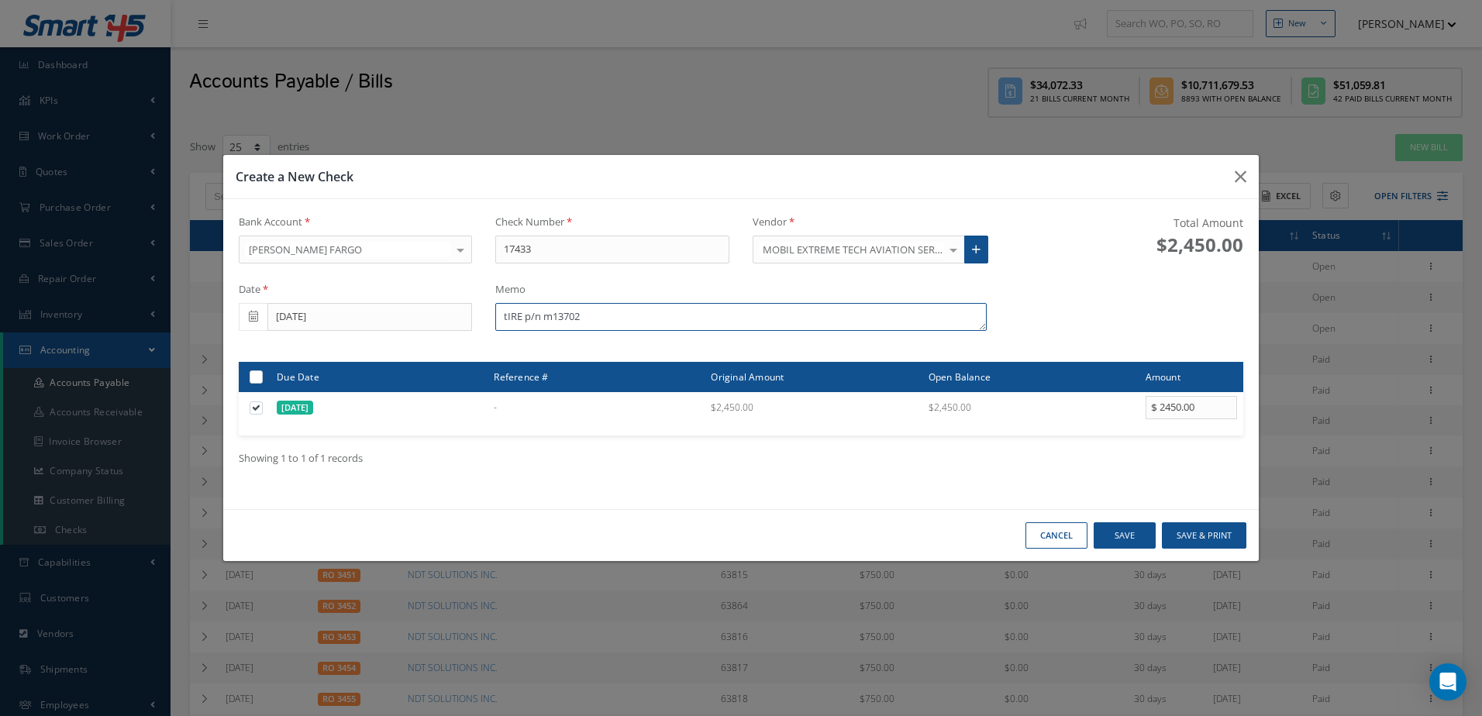
click at [539, 335] on div "Bank Account WELLS FARGO WELLS FARGO No elements found. List is empty. Check Nu…" at bounding box center [741, 354] width 1036 height 310
type textarea "TIRE P/N M13702"
click at [1196, 540] on button "Save & Print" at bounding box center [1204, 536] width 85 height 27
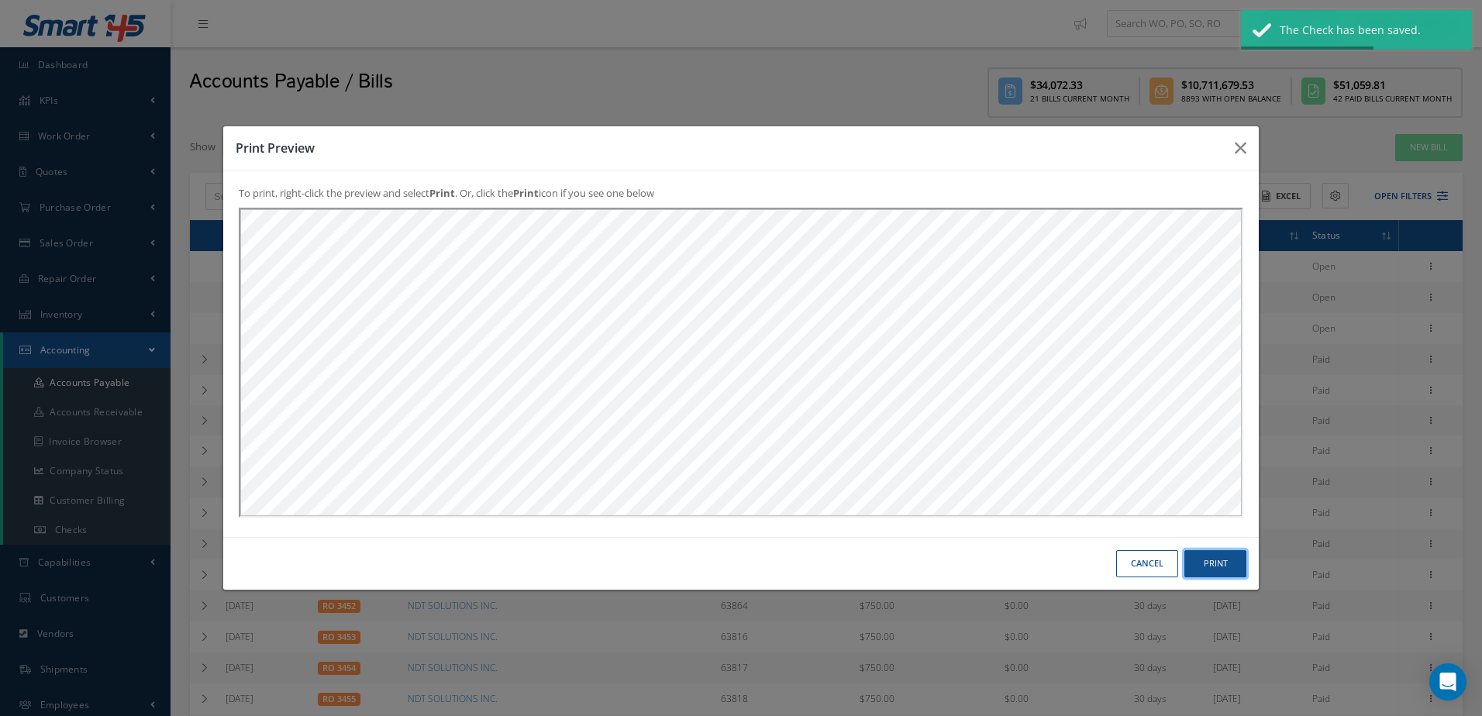
click at [1213, 568] on button "Print" at bounding box center [1216, 563] width 62 height 27
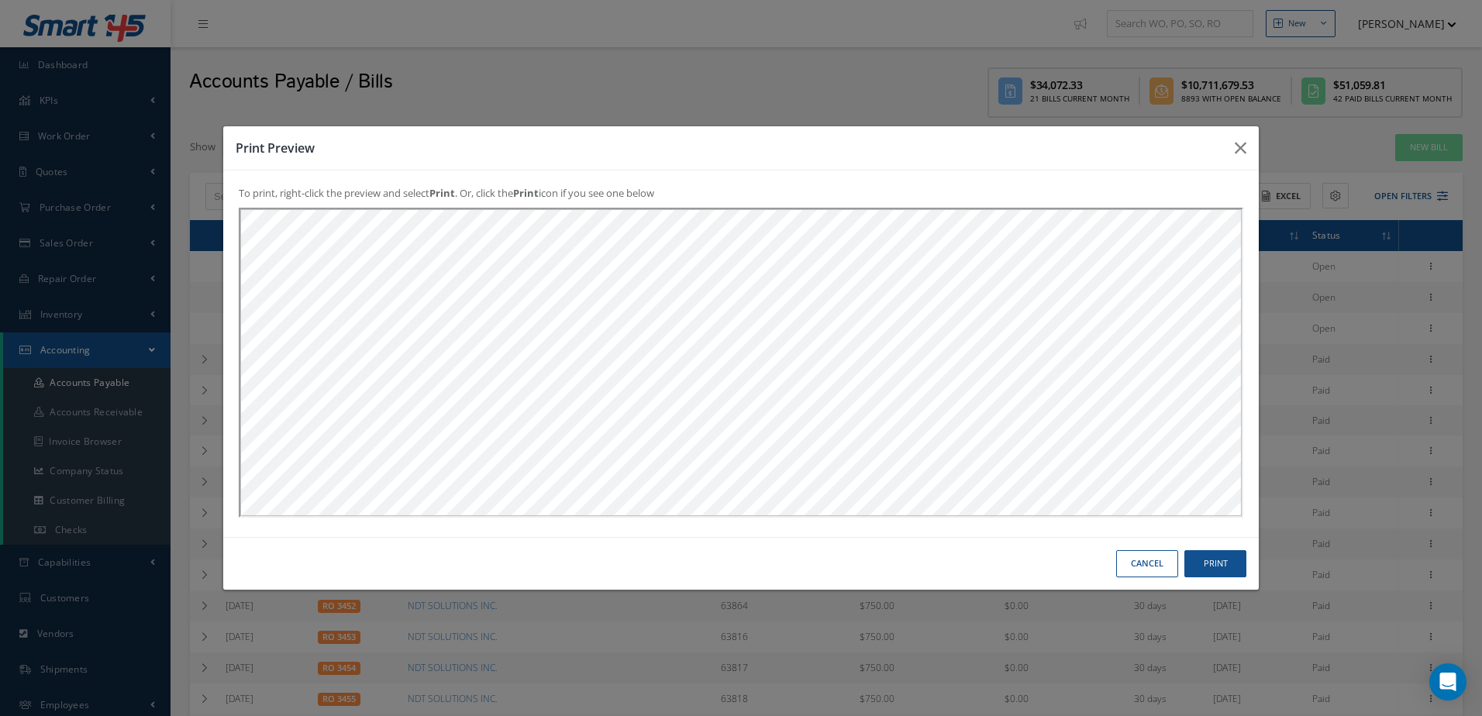
click at [1127, 563] on button "Cancel" at bounding box center [1147, 563] width 62 height 27
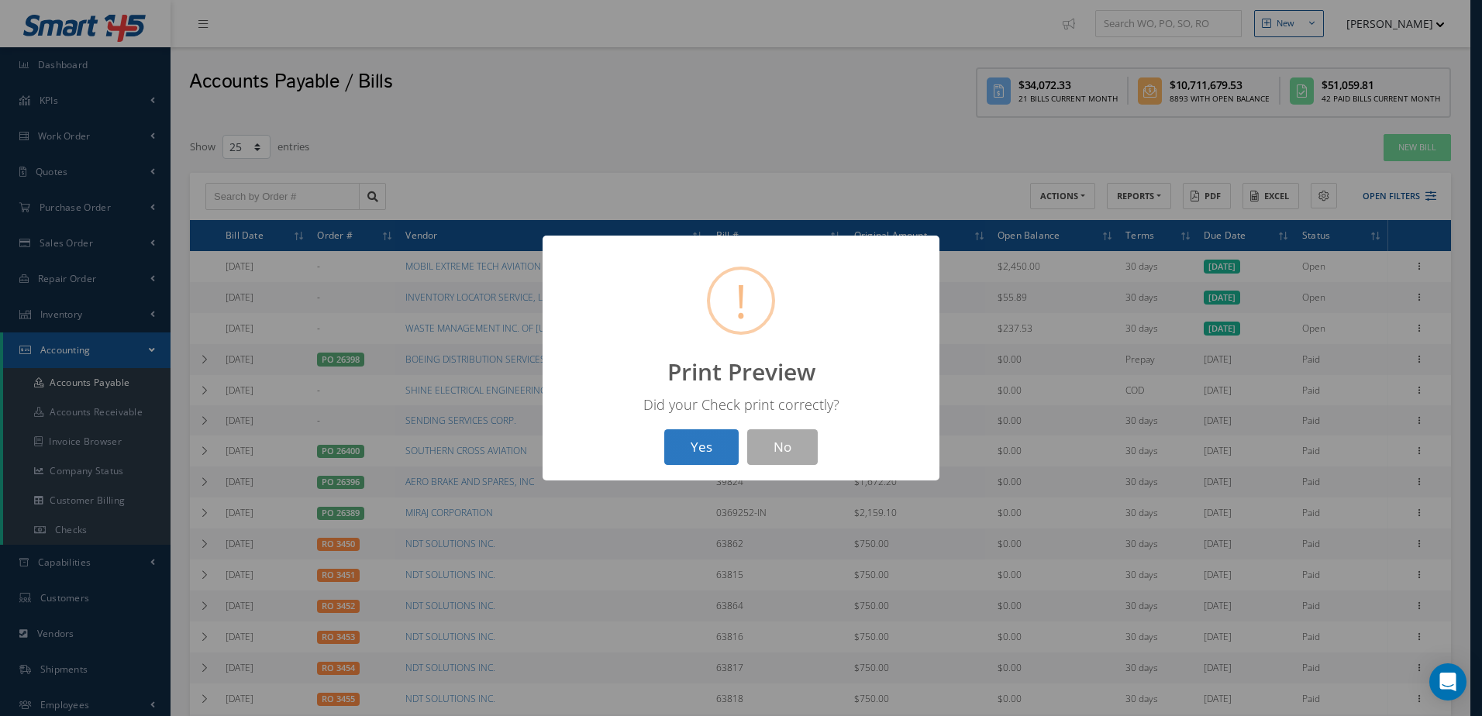
click at [713, 458] on button "Yes" at bounding box center [701, 448] width 74 height 36
